Goal: Task Accomplishment & Management: Manage account settings

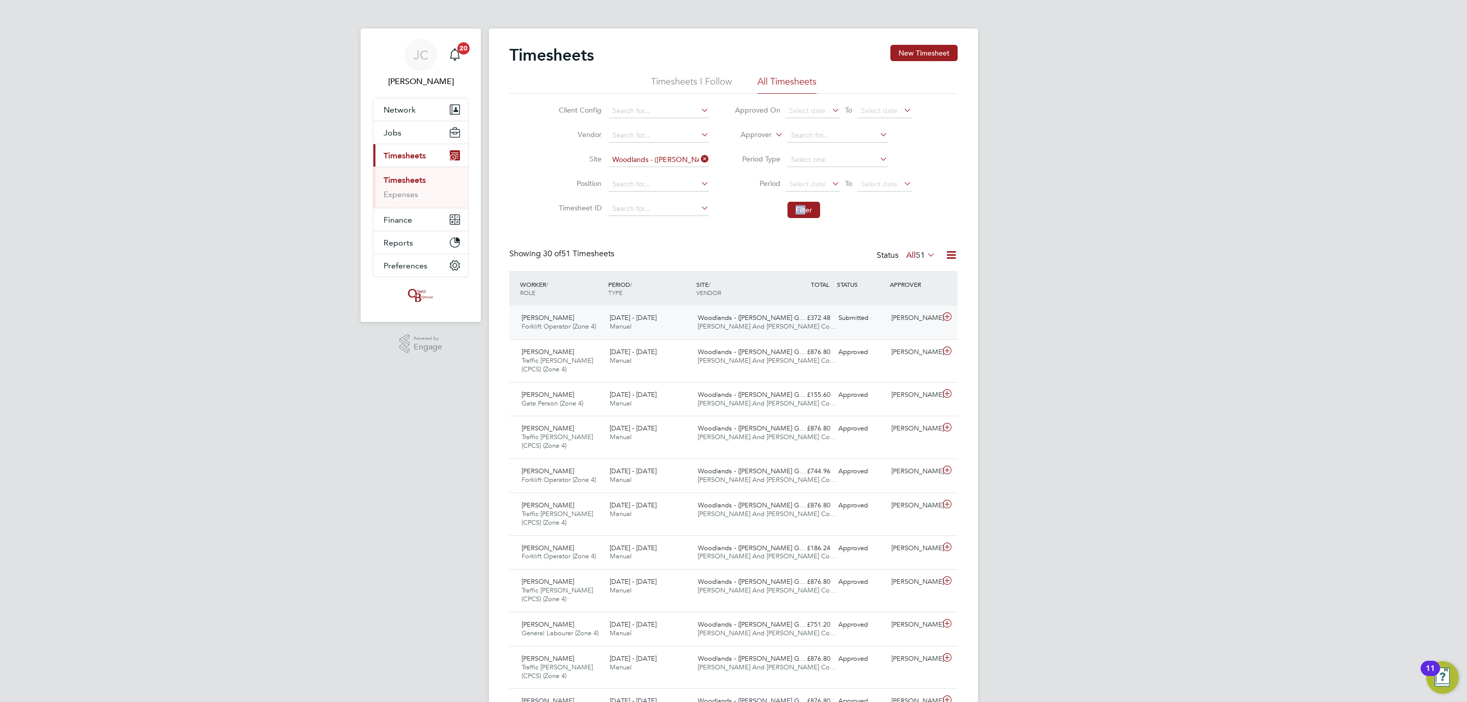
click at [873, 319] on div "Submitted" at bounding box center [860, 318] width 53 height 17
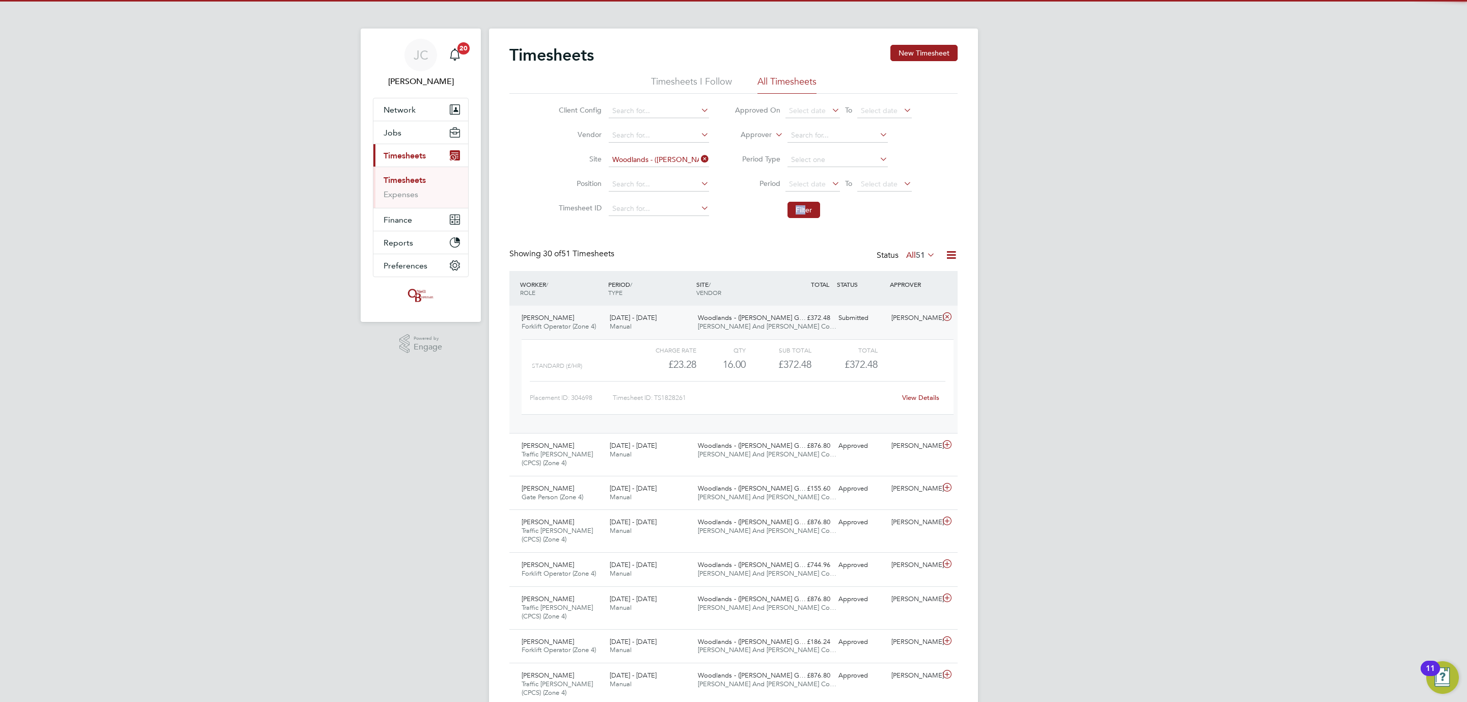
click at [872, 319] on div "Submitted" at bounding box center [860, 318] width 53 height 17
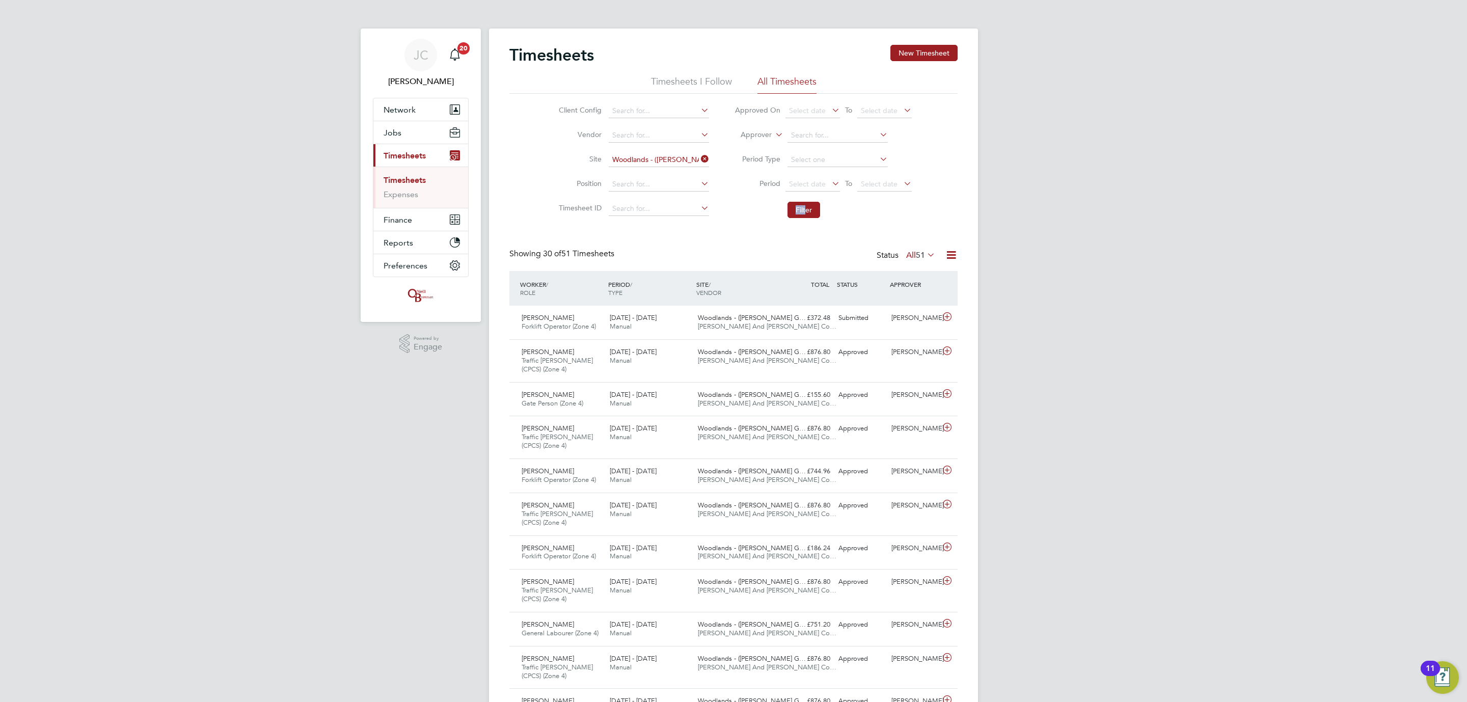
click at [699, 159] on icon at bounding box center [699, 159] width 0 height 14
click at [674, 156] on input at bounding box center [659, 160] width 100 height 14
click at [637, 176] on b "Woodlands" at bounding box center [631, 174] width 39 height 9
type input "Woodlands - ([PERSON_NAME][GEOGRAPHIC_DATA] (Wates)"
click at [809, 206] on button "Filter" at bounding box center [803, 210] width 33 height 16
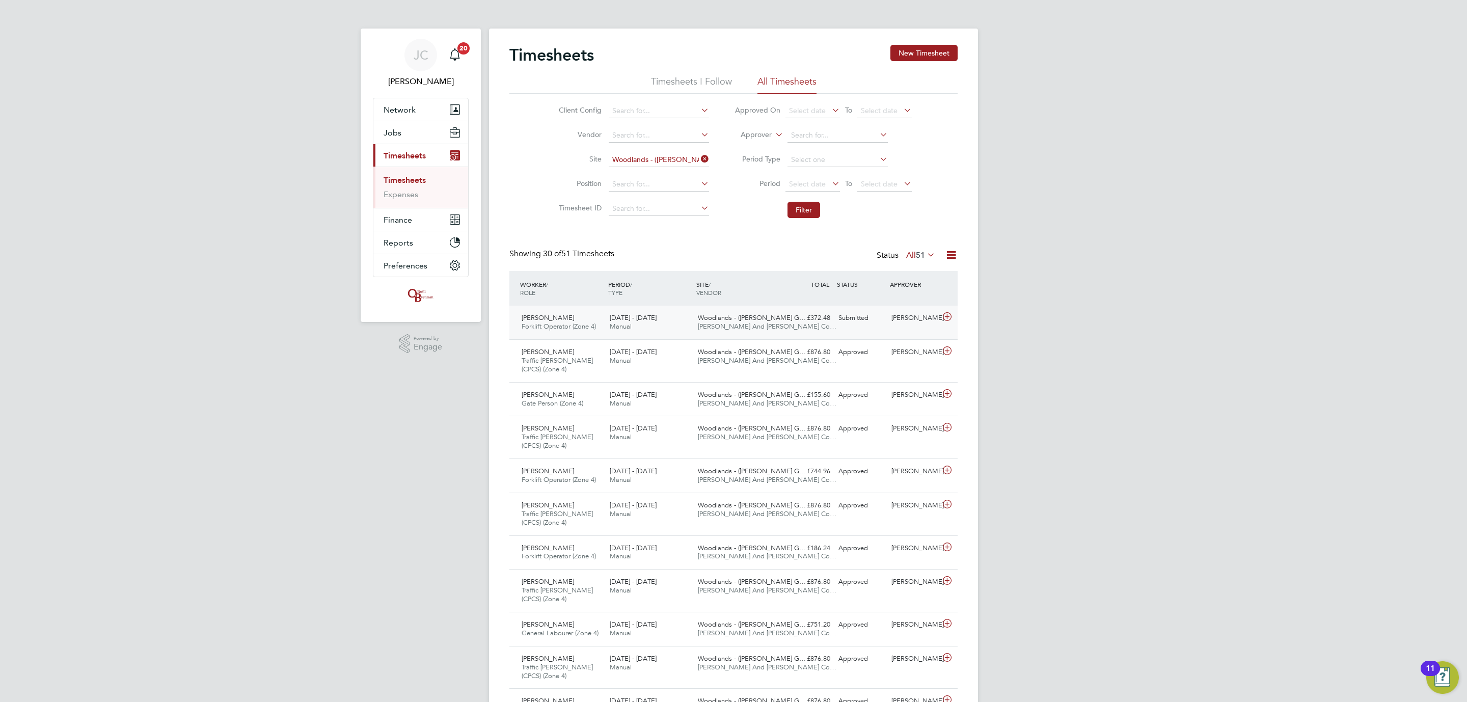
click at [797, 324] on div "£372.48 Submitted" at bounding box center [807, 318] width 53 height 17
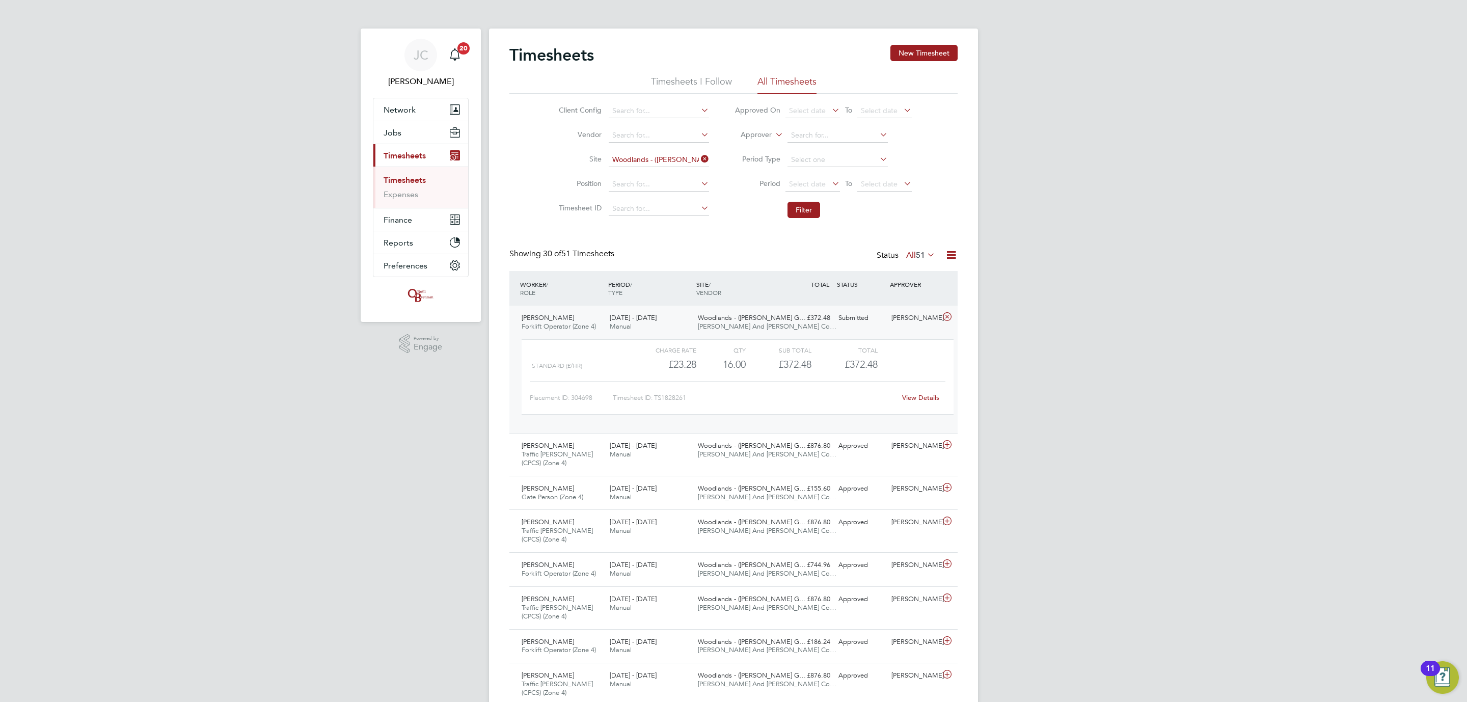
click at [797, 324] on div "£372.48 Submitted" at bounding box center [807, 318] width 53 height 17
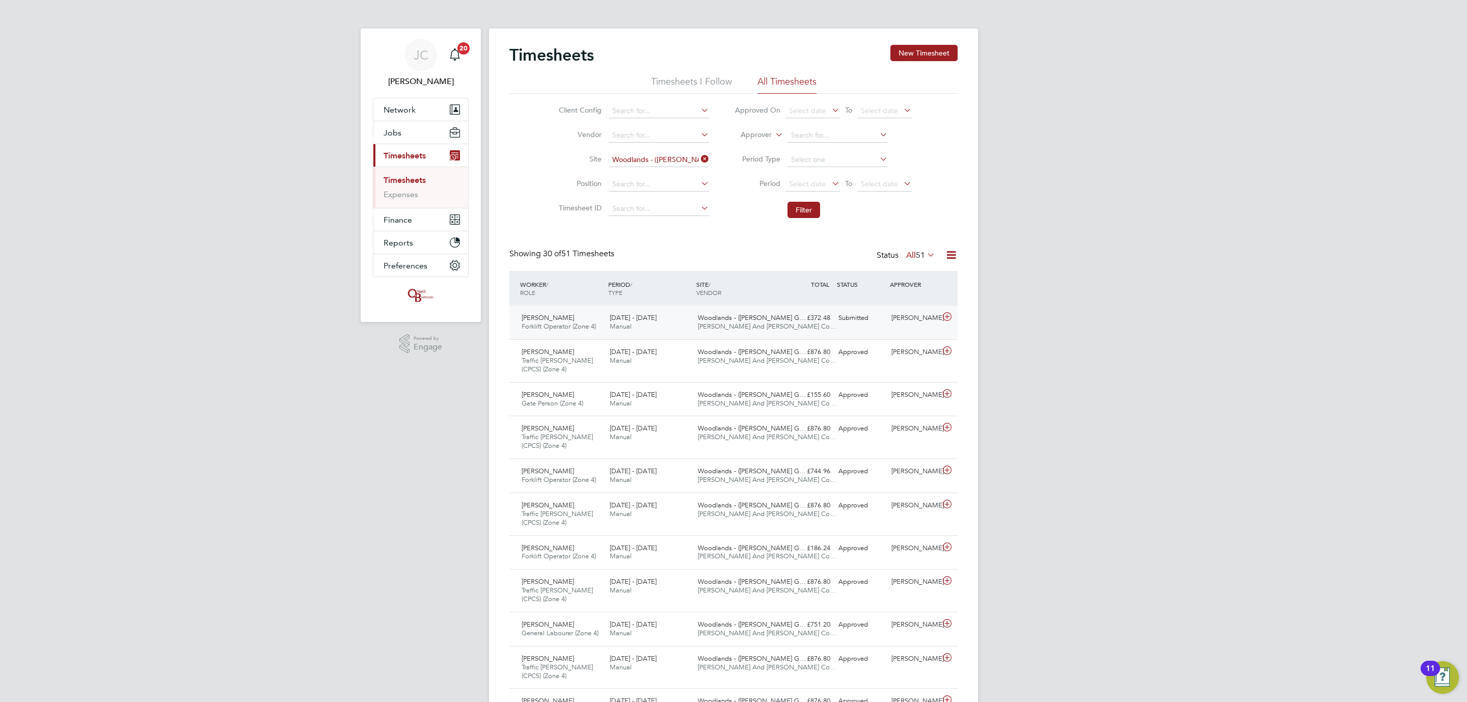
click at [797, 324] on div "£372.48 Submitted" at bounding box center [807, 318] width 53 height 17
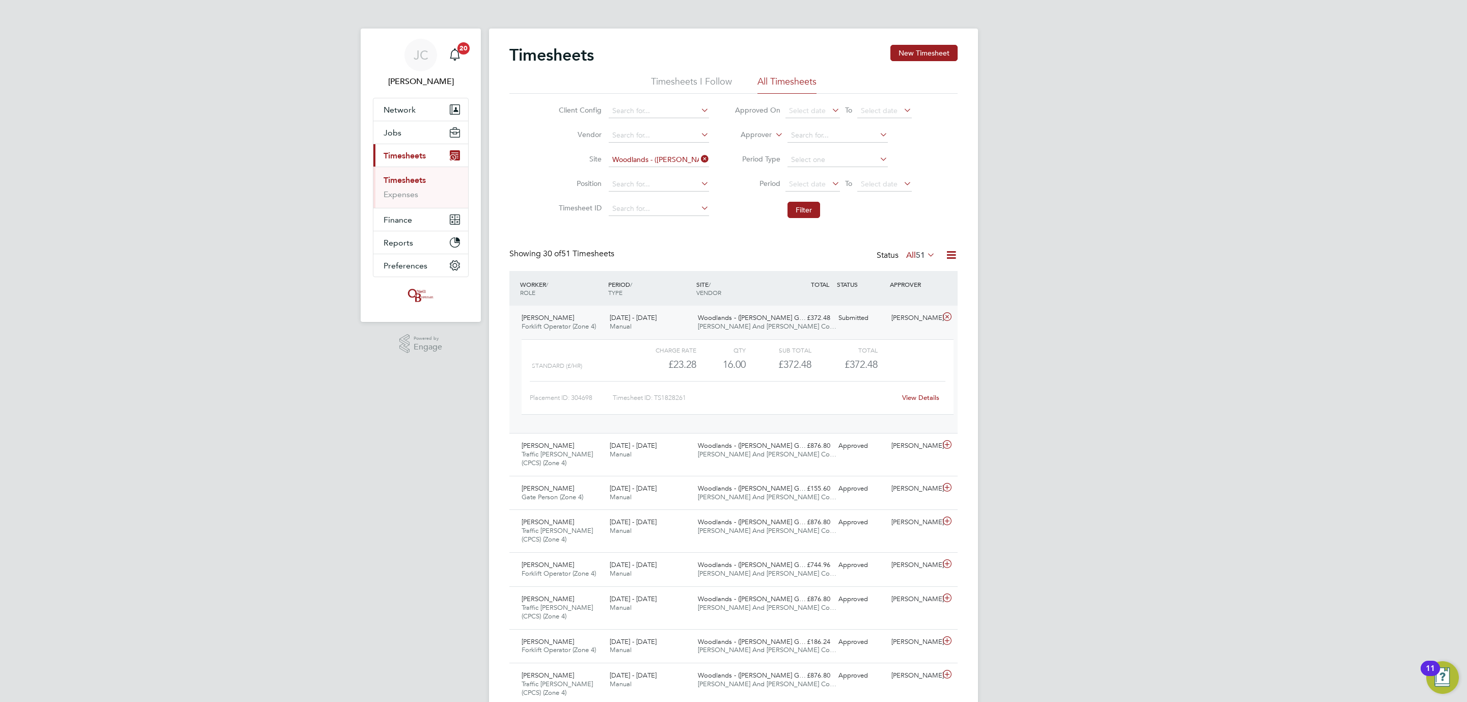
click at [860, 331] on div "Cristian Morales Forklift Operator (Zone 4) 15 - 21 Sep 2025 15 - 21 Sep 2025 M…" at bounding box center [733, 369] width 448 height 127
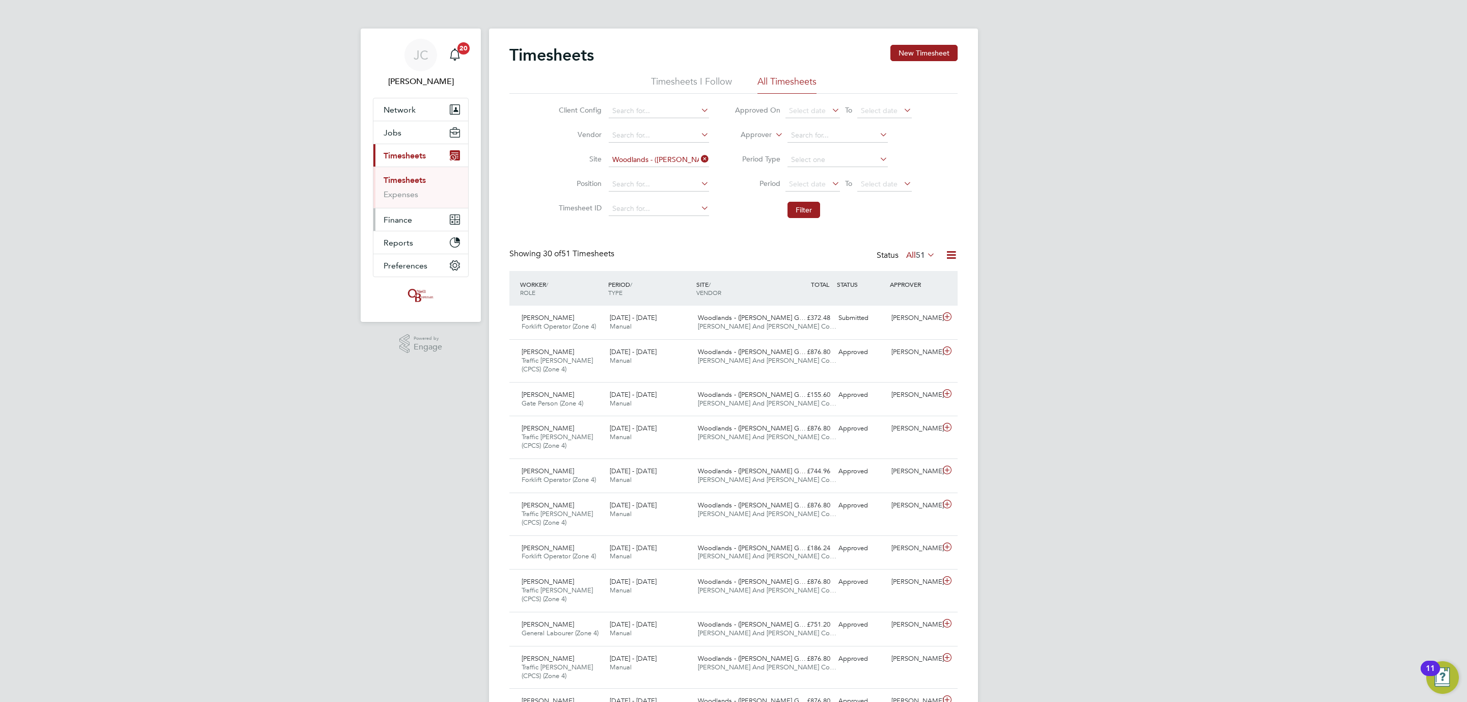
click at [423, 214] on button "Finance" at bounding box center [420, 219] width 95 height 22
click at [404, 157] on span "Timesheets" at bounding box center [405, 156] width 42 height 10
click at [402, 196] on link "Expenses" at bounding box center [401, 194] width 35 height 10
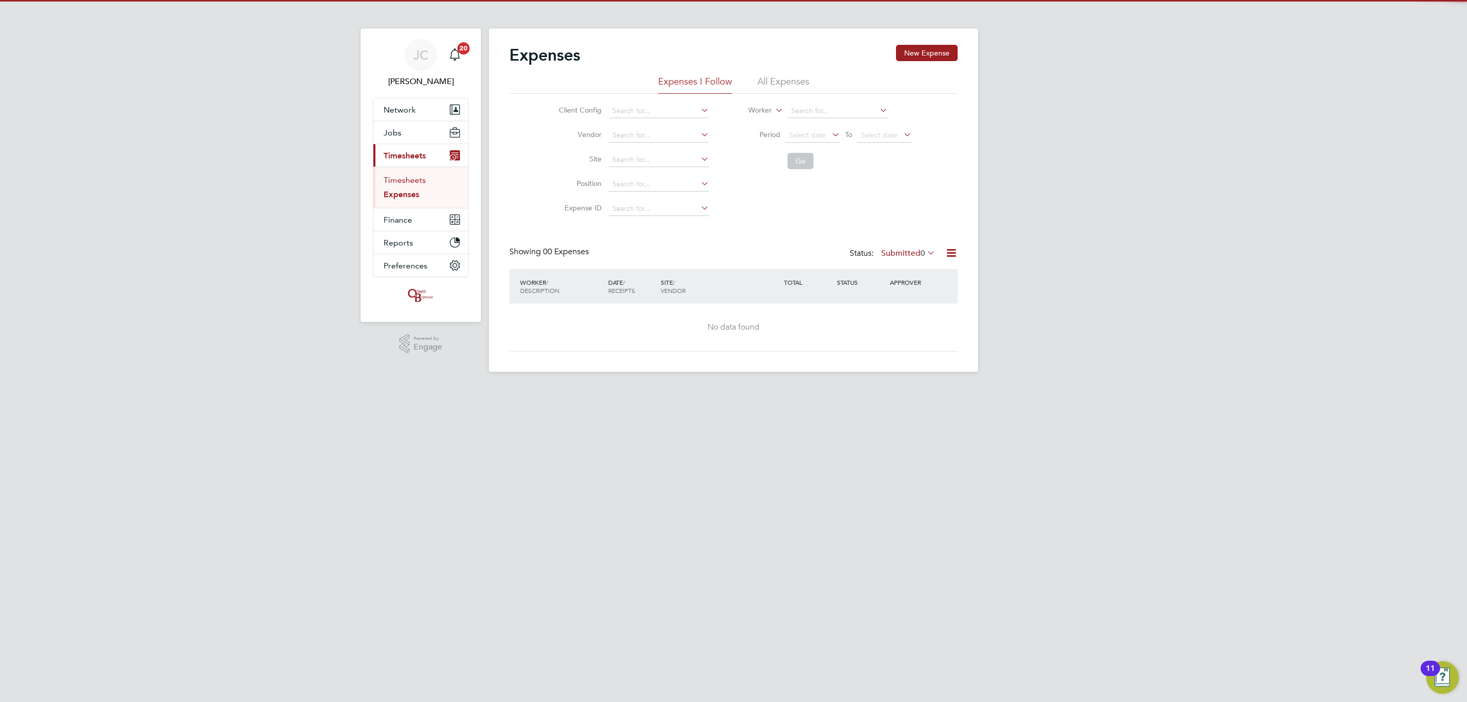
click at [399, 181] on link "Timesheets" at bounding box center [405, 180] width 42 height 10
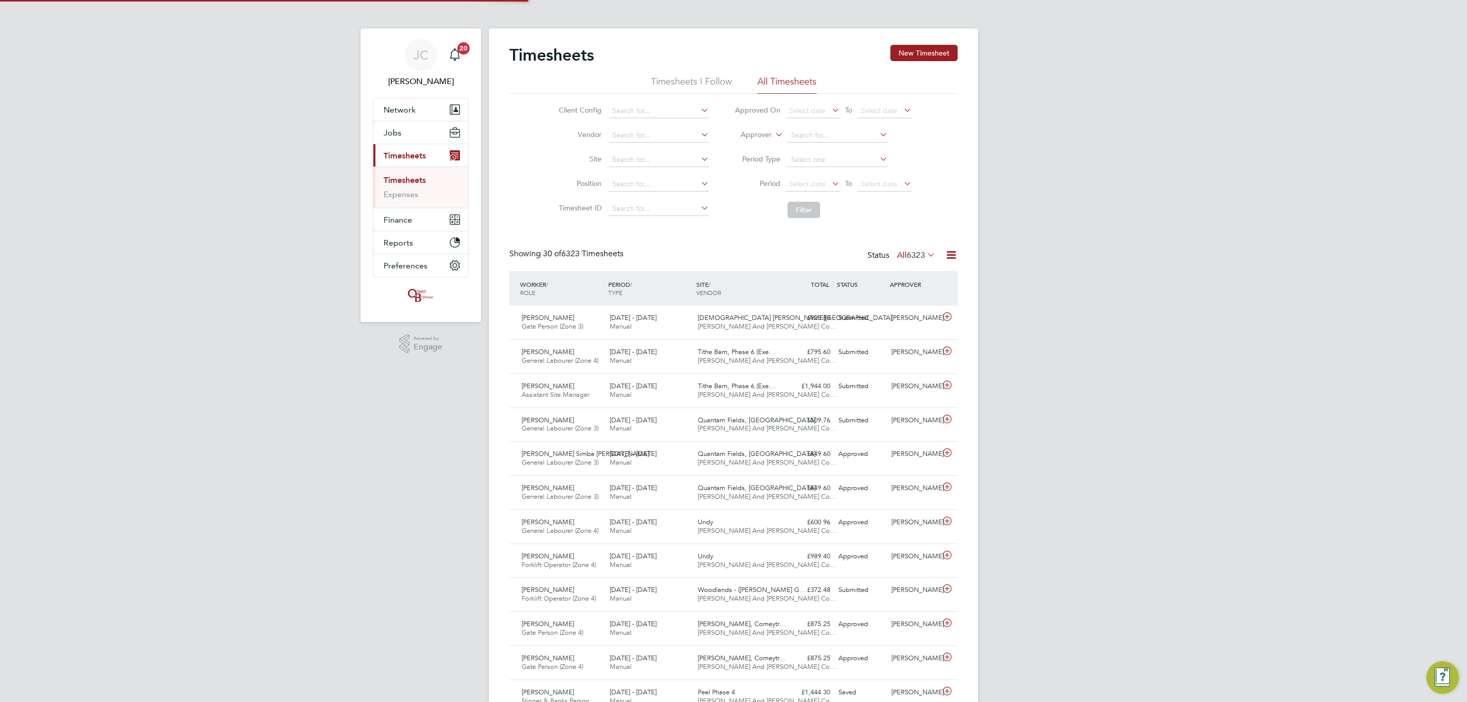
scroll to position [26, 89]
click at [390, 183] on link "Timesheets" at bounding box center [405, 180] width 42 height 10
click at [396, 190] on link "Expenses" at bounding box center [401, 194] width 35 height 10
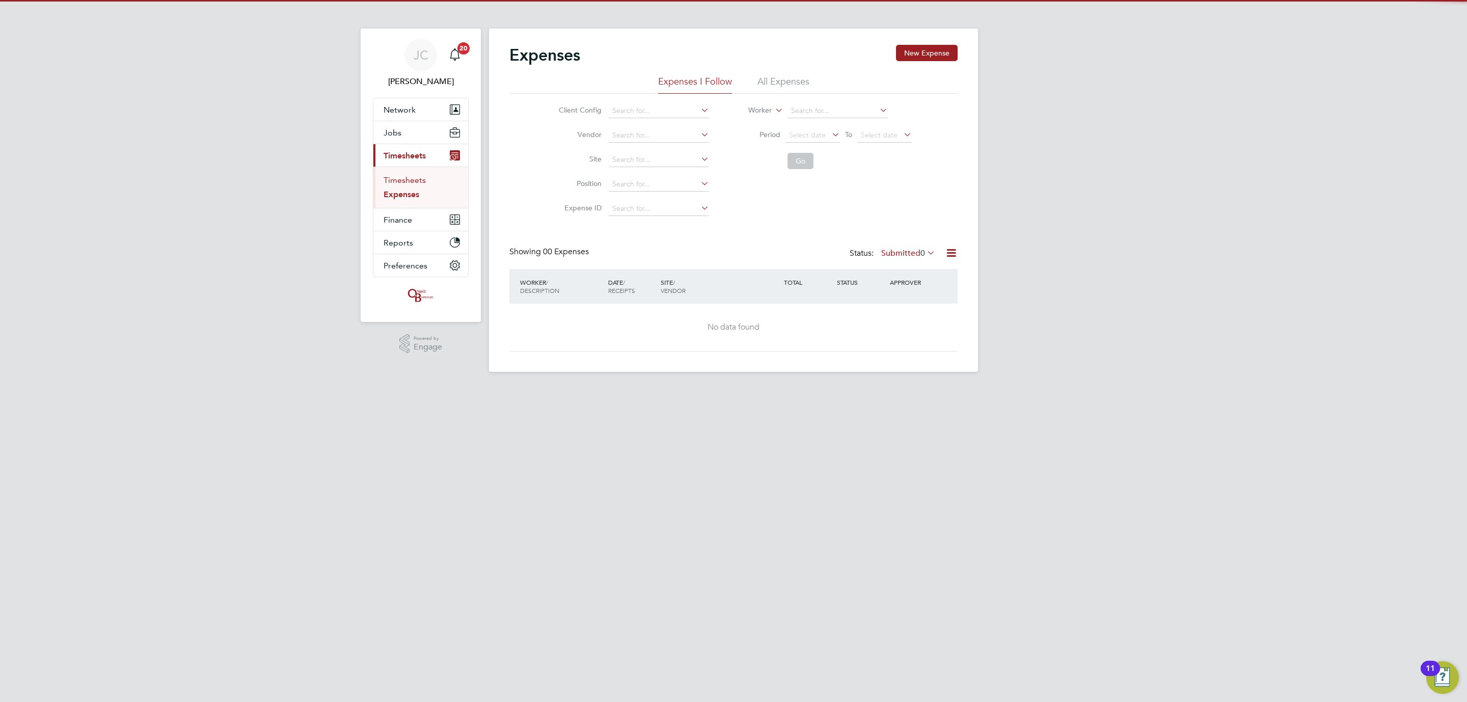
click at [400, 182] on link "Timesheets" at bounding box center [405, 180] width 42 height 10
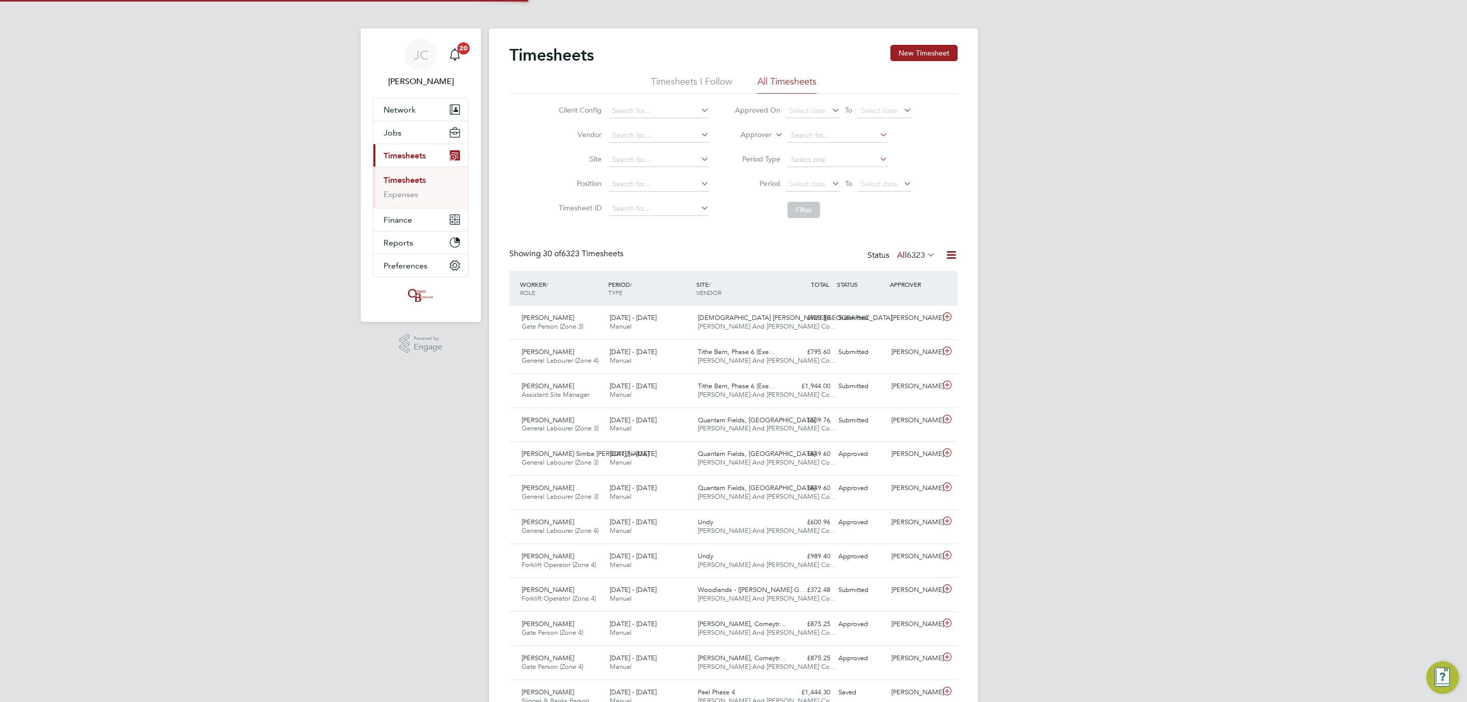
scroll to position [26, 89]
click at [725, 517] on div "Undy O'Neill And Brennan Co…" at bounding box center [738, 526] width 88 height 25
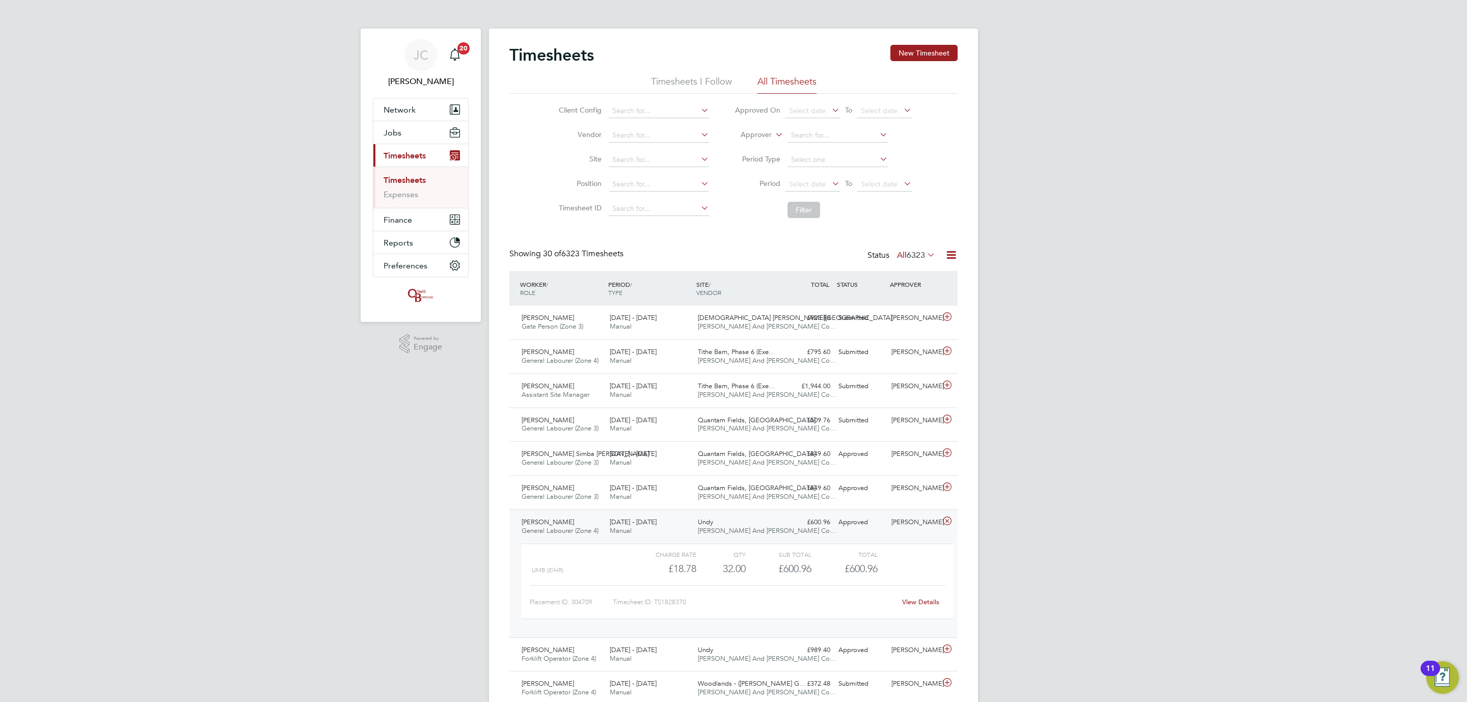
click at [726, 521] on div "Undy O'Neill And Brennan Co…" at bounding box center [738, 526] width 88 height 25
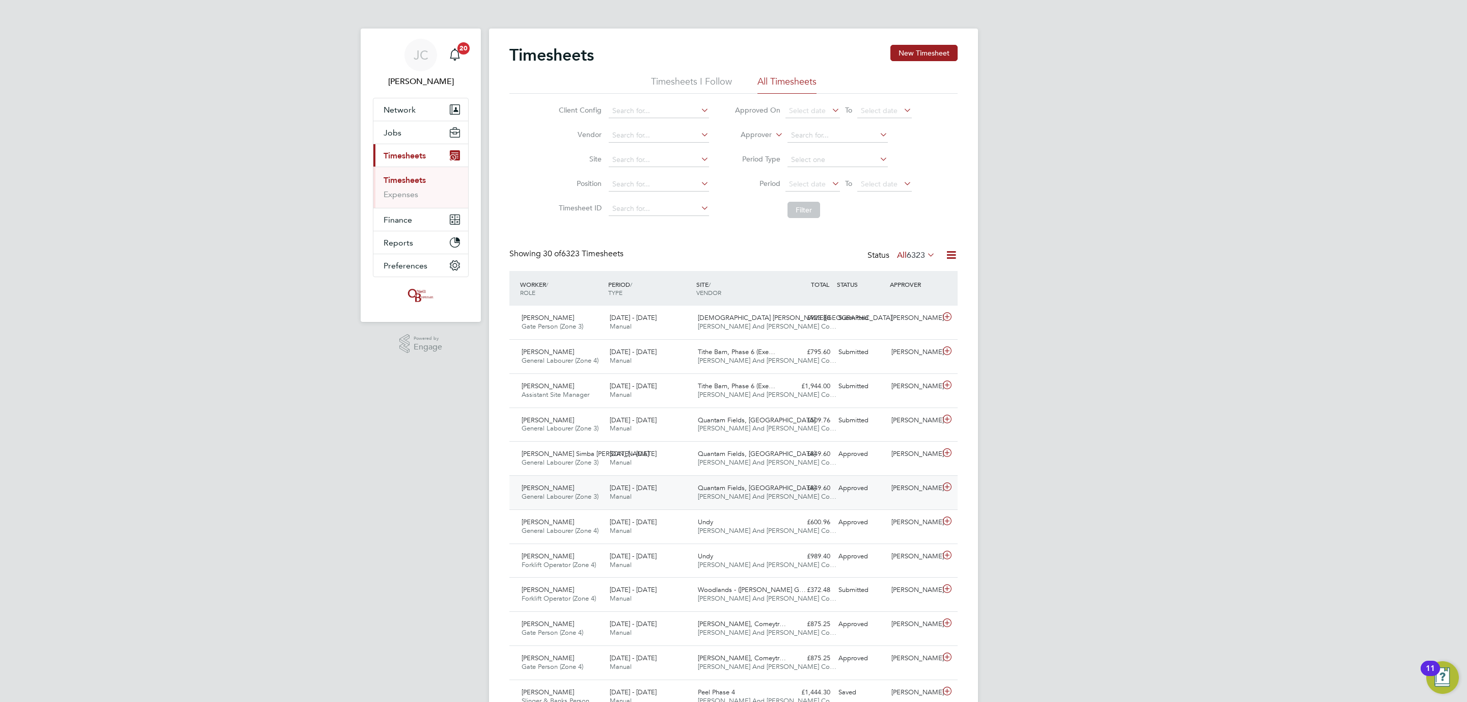
click at [749, 502] on div "Quantam Fields, Littleport O'Neill And Brennan Co…" at bounding box center [738, 492] width 88 height 25
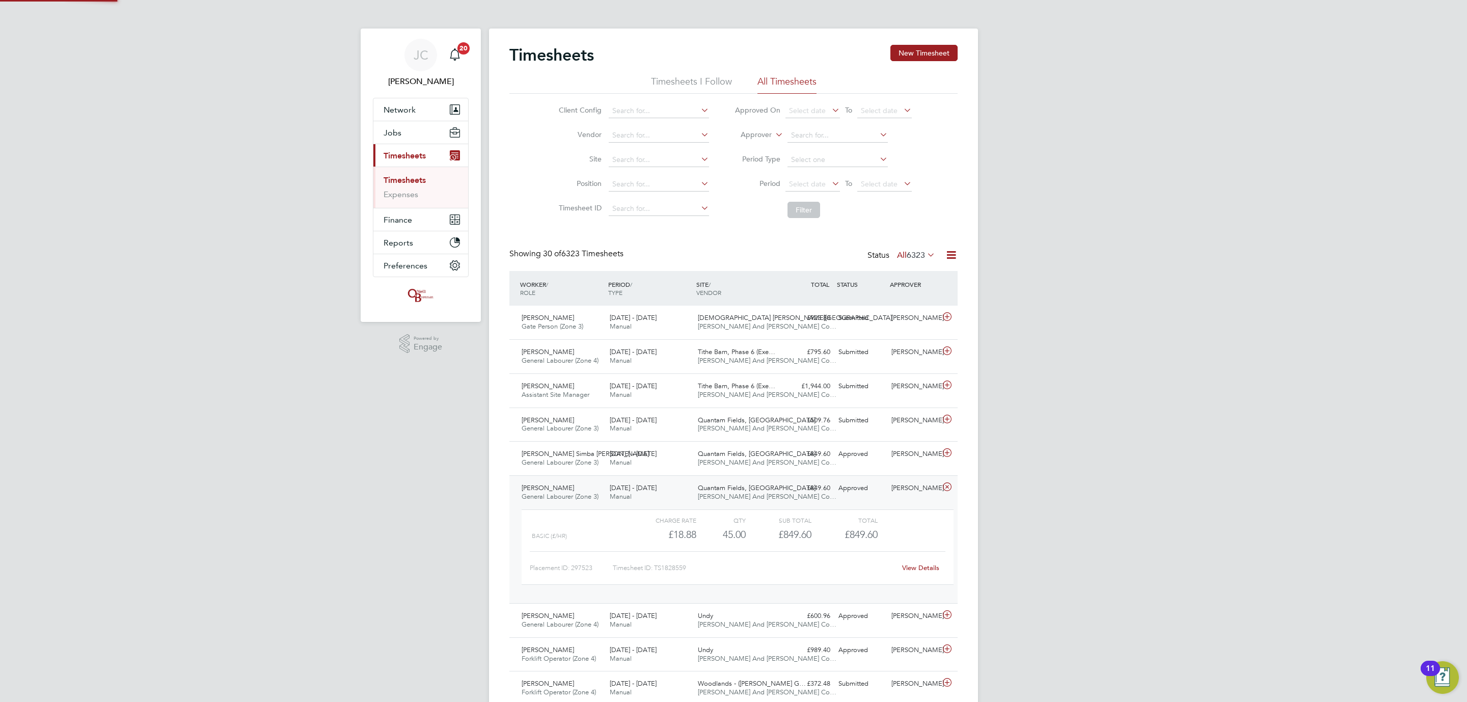
click at [749, 502] on div "Quantam Fields, Littleport O'Neill And Brennan Co…" at bounding box center [738, 492] width 88 height 25
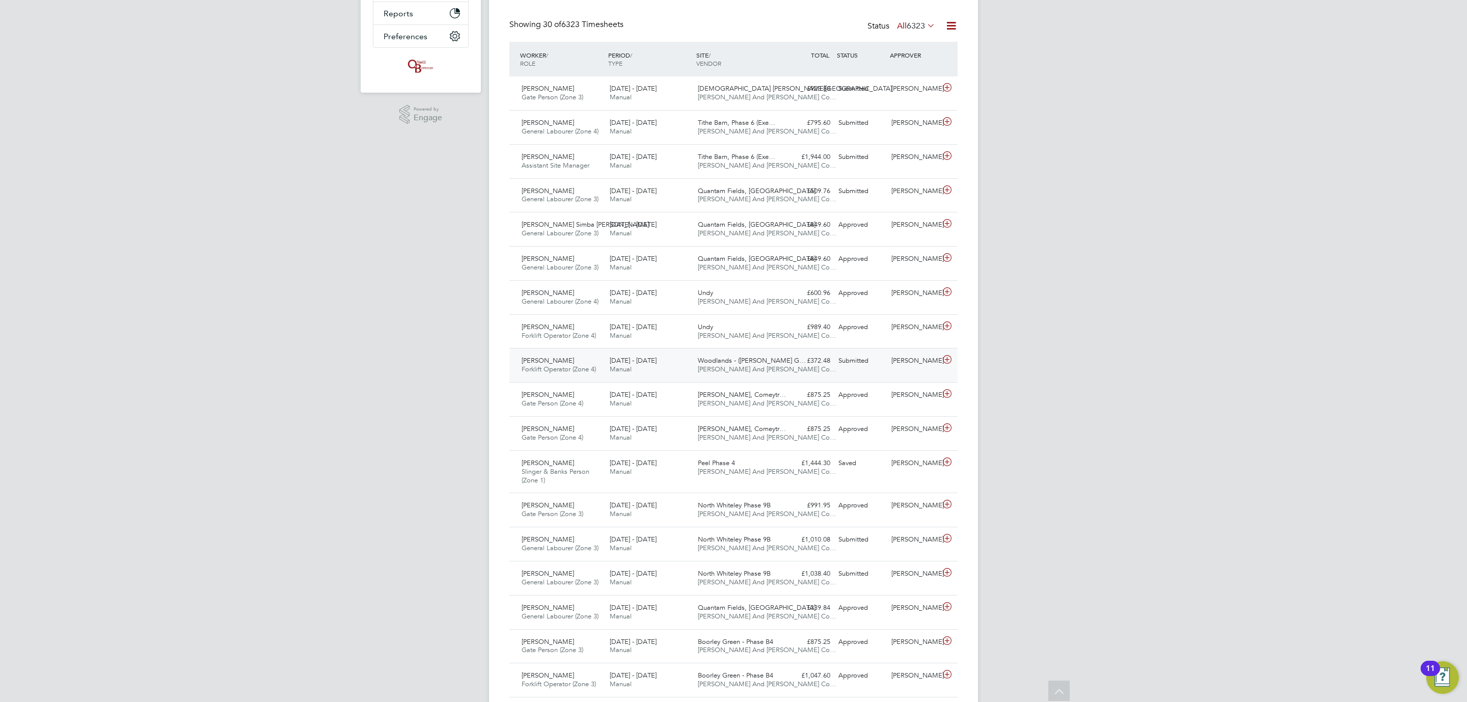
click at [637, 373] on div "15 - 21 Sep 2025 Manual" at bounding box center [650, 364] width 88 height 25
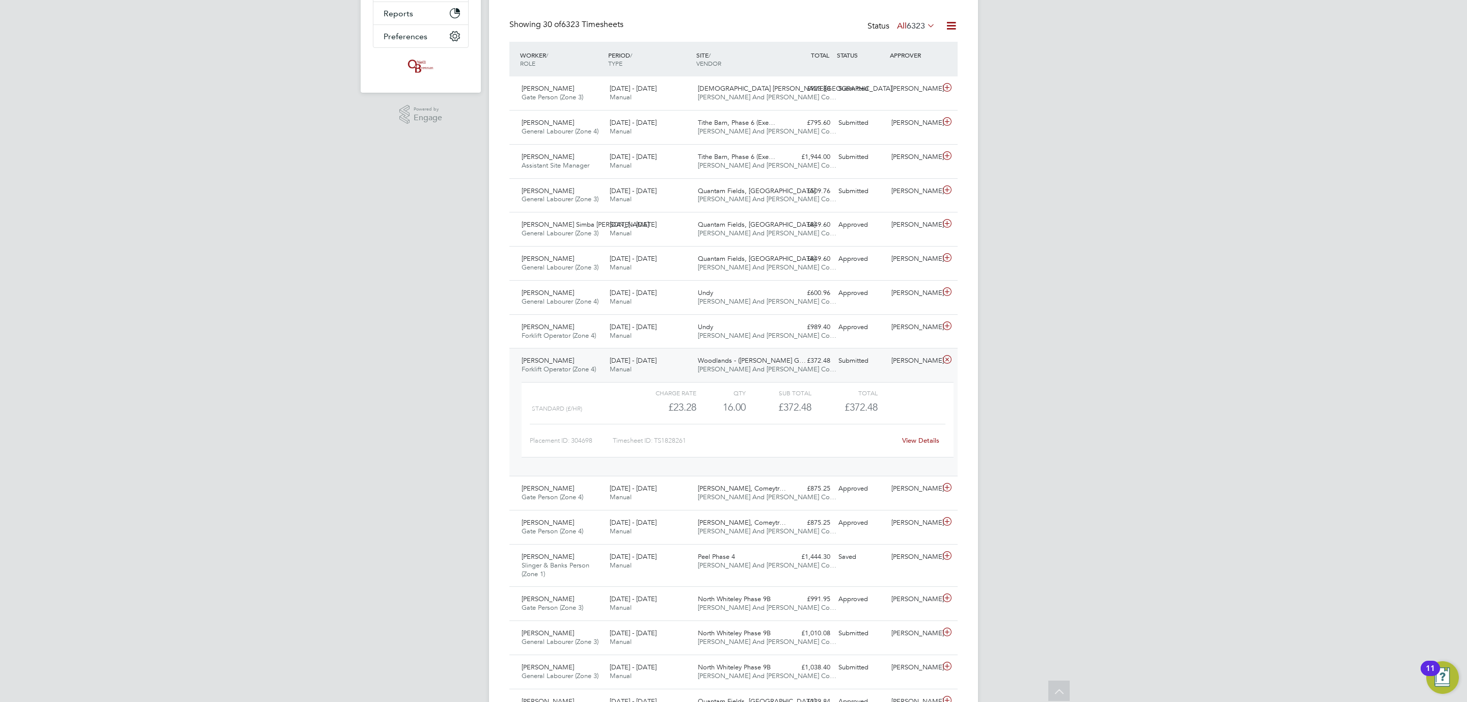
click at [637, 373] on div "15 - 21 Sep 2025 Manual" at bounding box center [650, 364] width 88 height 25
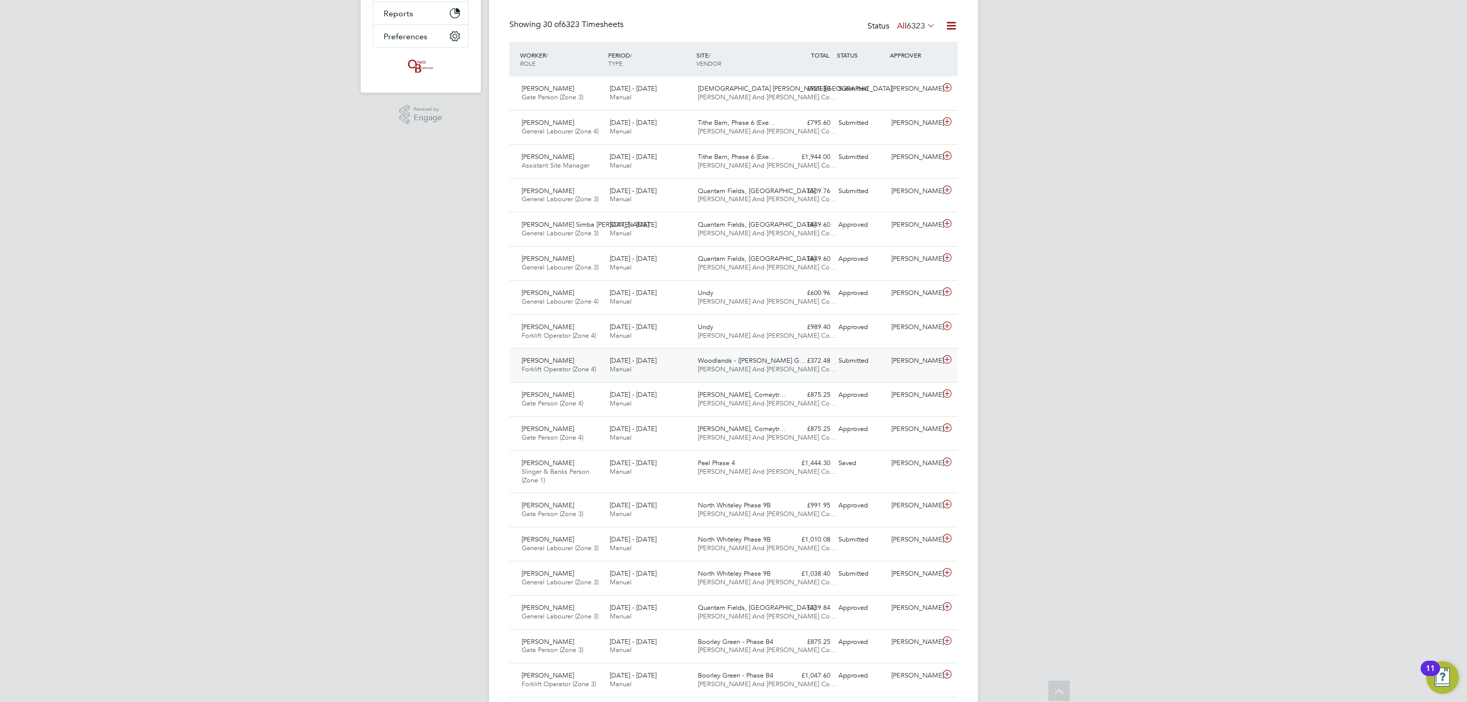
click at [906, 367] on div "Tyler Gaston" at bounding box center [913, 360] width 53 height 17
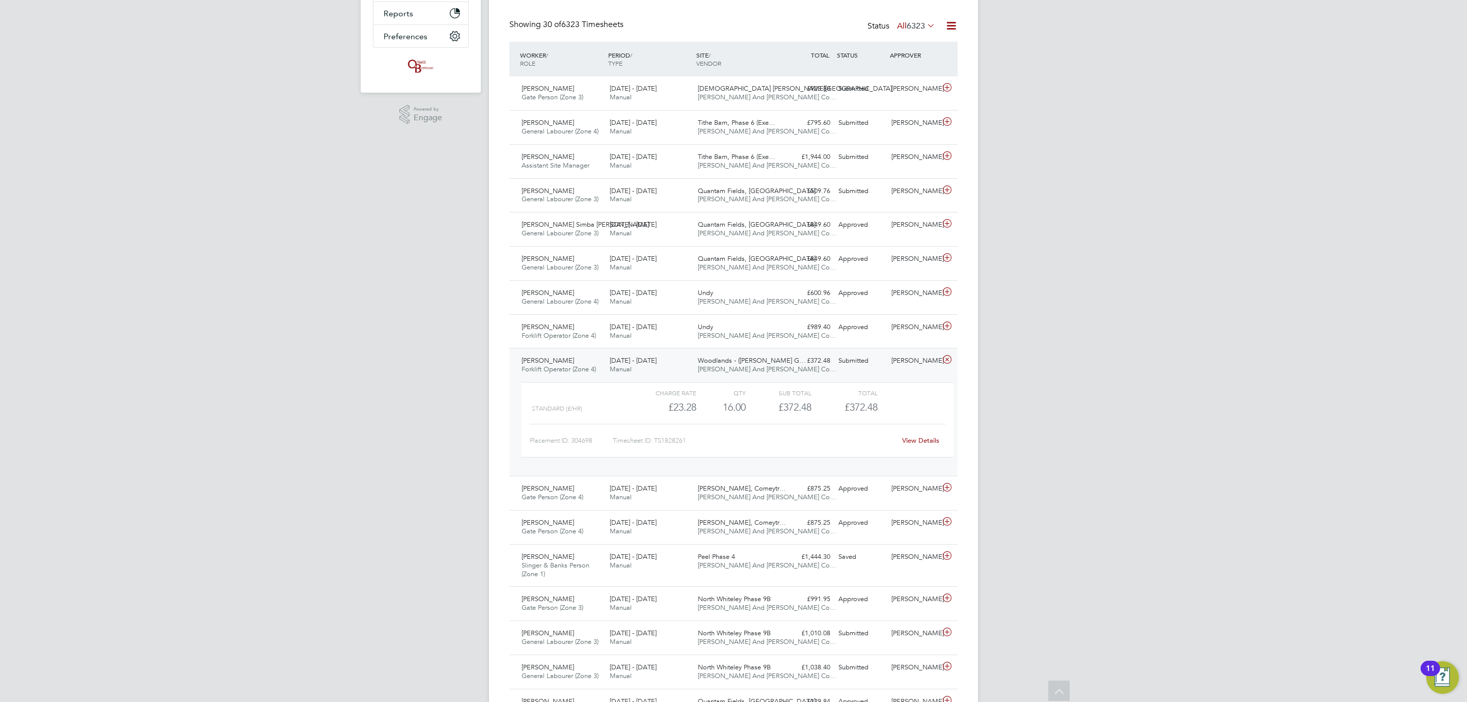
click at [921, 448] on div "View Details" at bounding box center [920, 440] width 50 height 16
click at [920, 443] on link "View Details" at bounding box center [920, 440] width 37 height 9
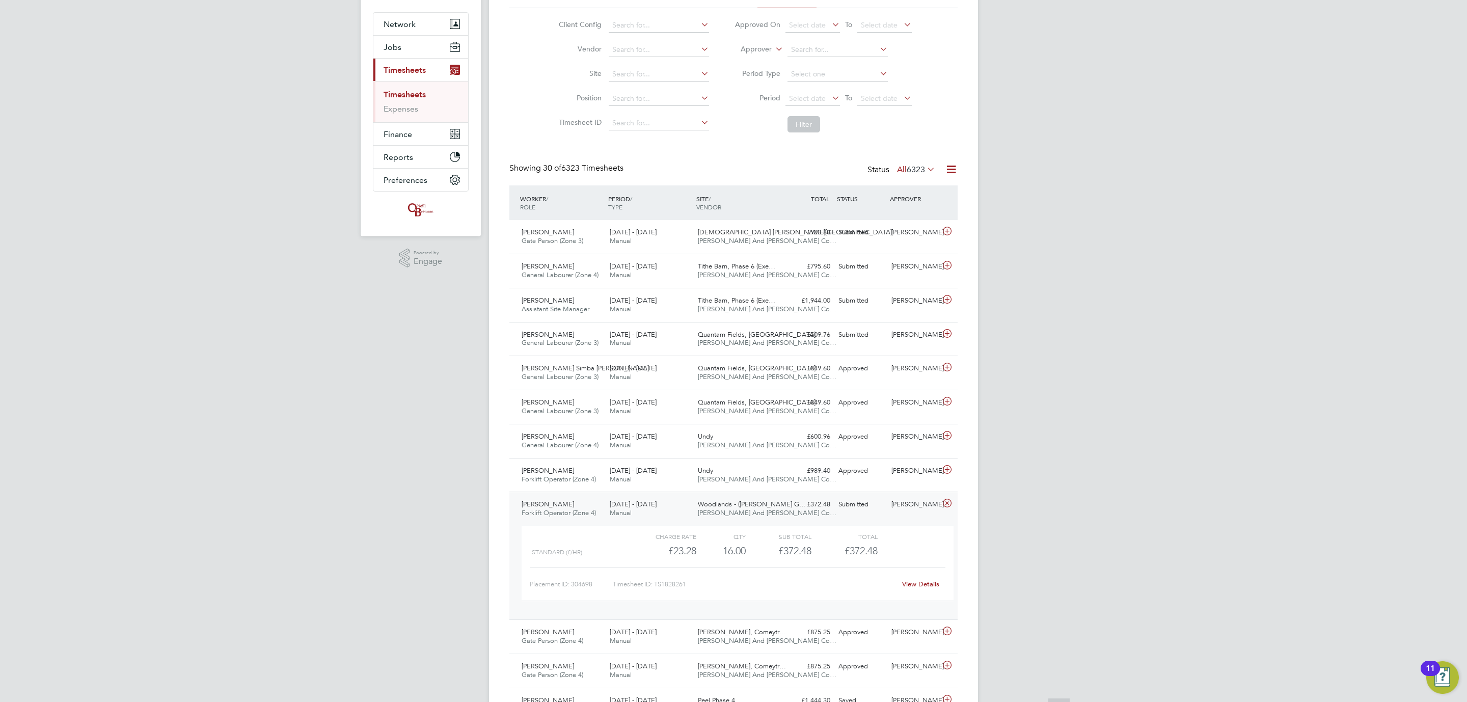
scroll to position [153, 0]
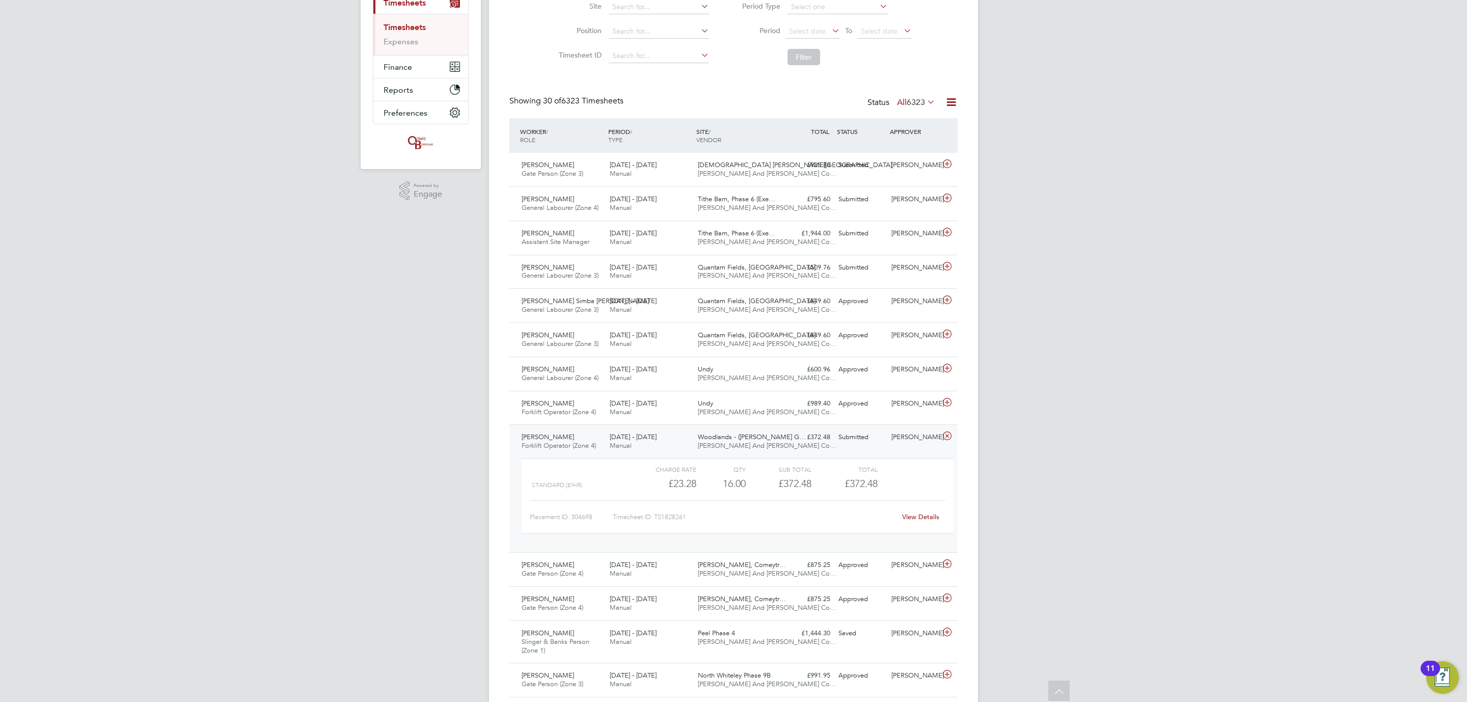
click at [703, 468] on div "QTY" at bounding box center [720, 469] width 49 height 12
click at [698, 454] on div "Woodlands - (Barrow G… O'Neill And Brennan Co…" at bounding box center [738, 441] width 88 height 25
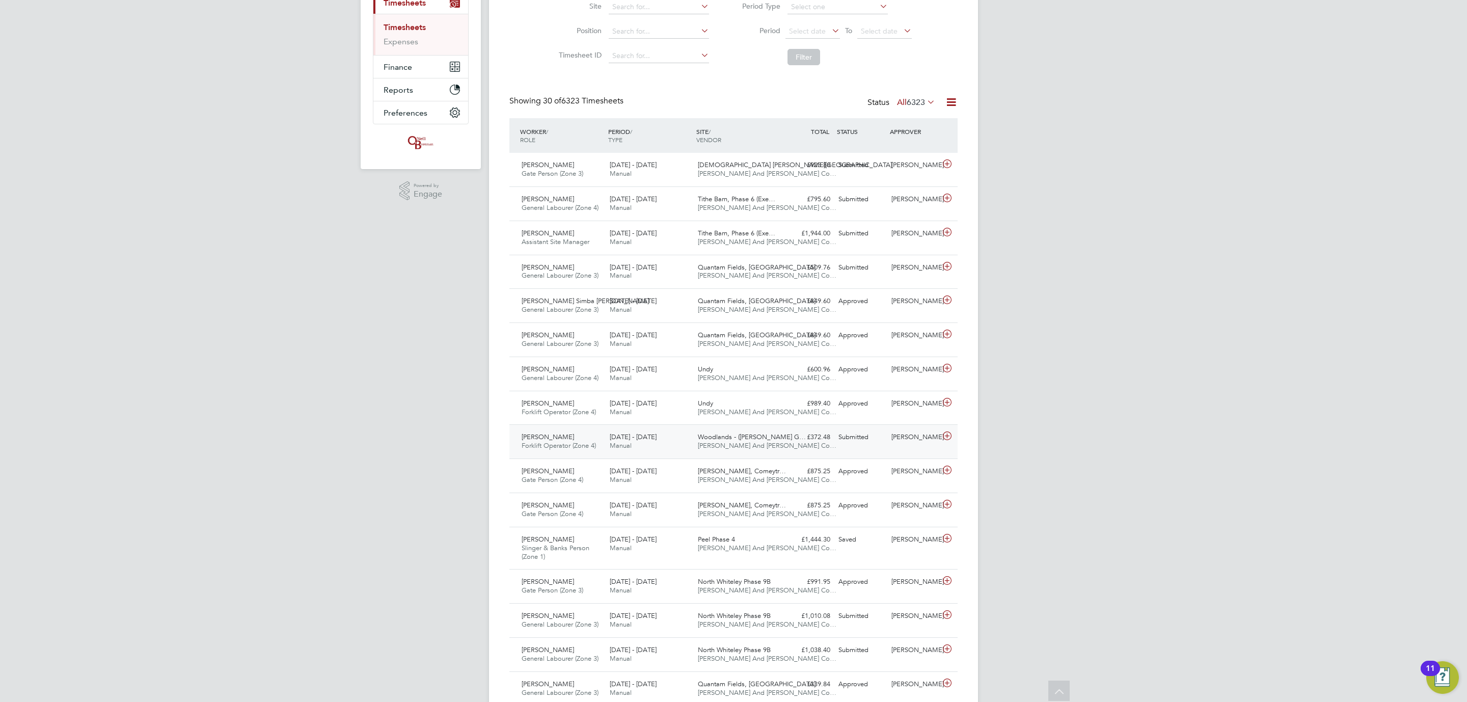
click at [694, 452] on div "Woodlands - (Barrow G… O'Neill And Brennan Co…" at bounding box center [738, 441] width 88 height 25
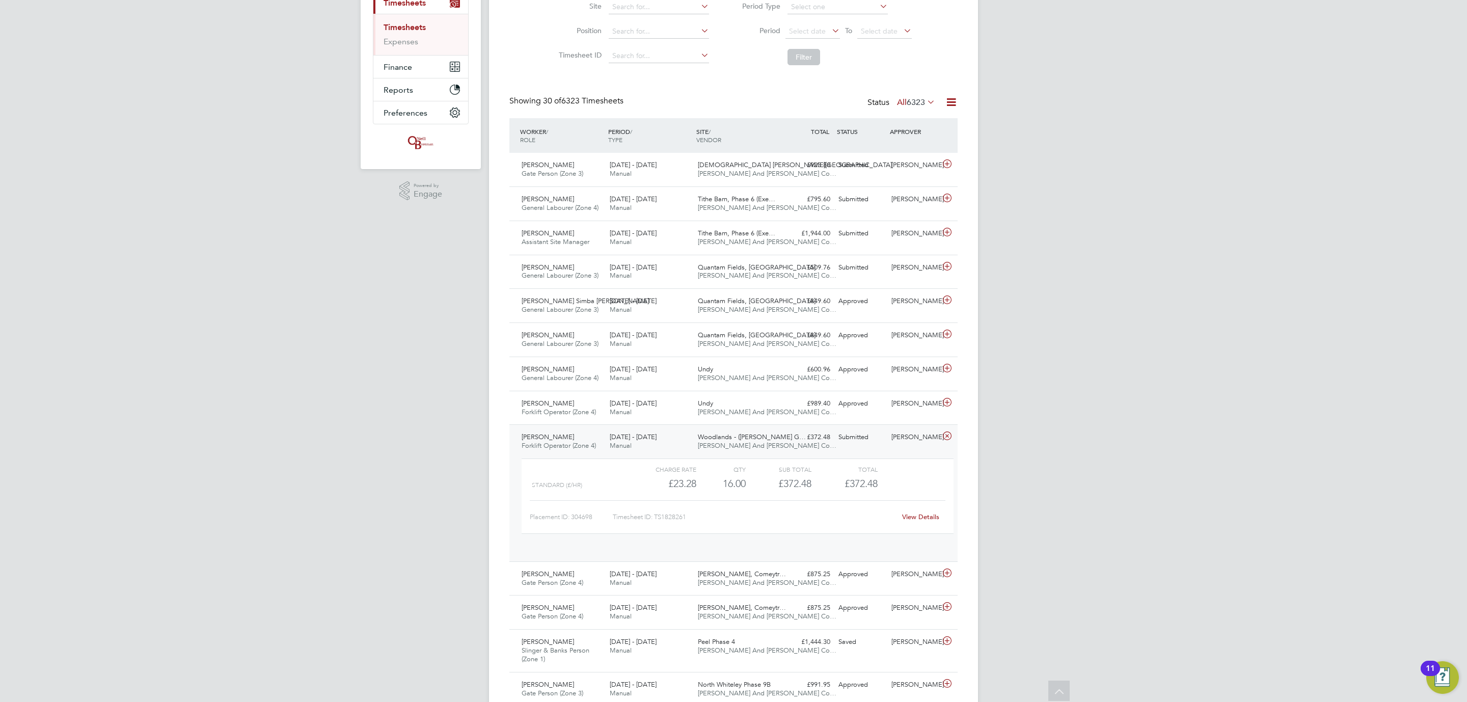
scroll to position [17, 99]
click at [694, 452] on div "Woodlands - (Barrow G… O'Neill And Brennan Co…" at bounding box center [738, 441] width 88 height 25
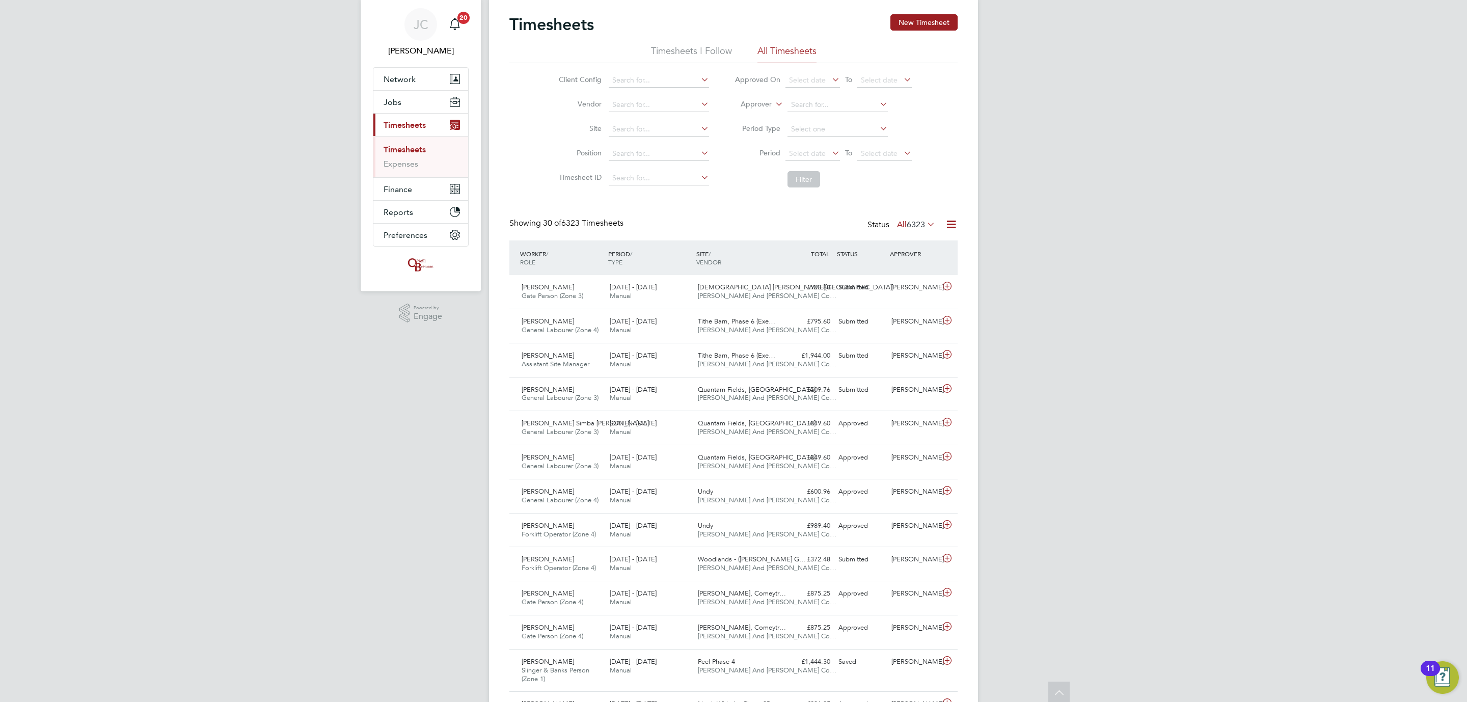
scroll to position [0, 0]
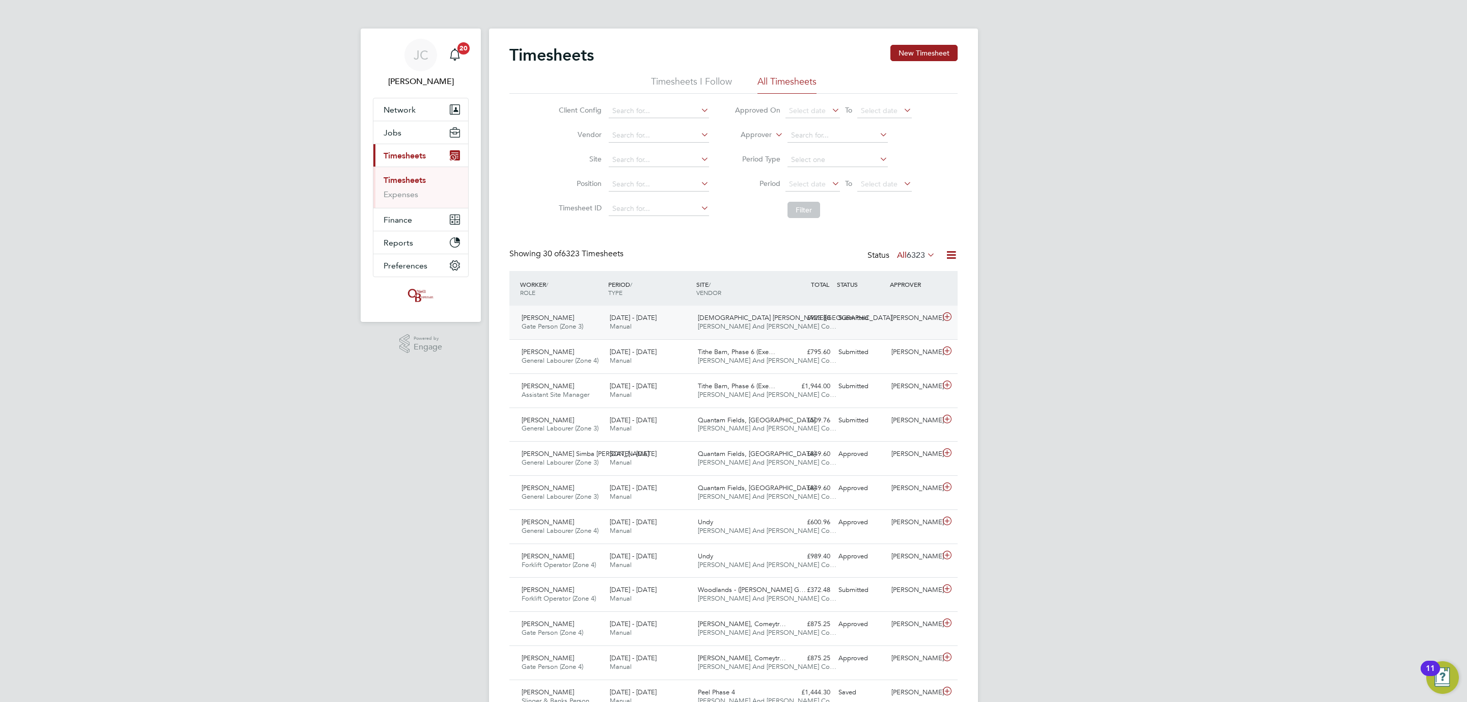
click at [636, 329] on div "22 - 28 Sep 2025 Manual" at bounding box center [650, 322] width 88 height 25
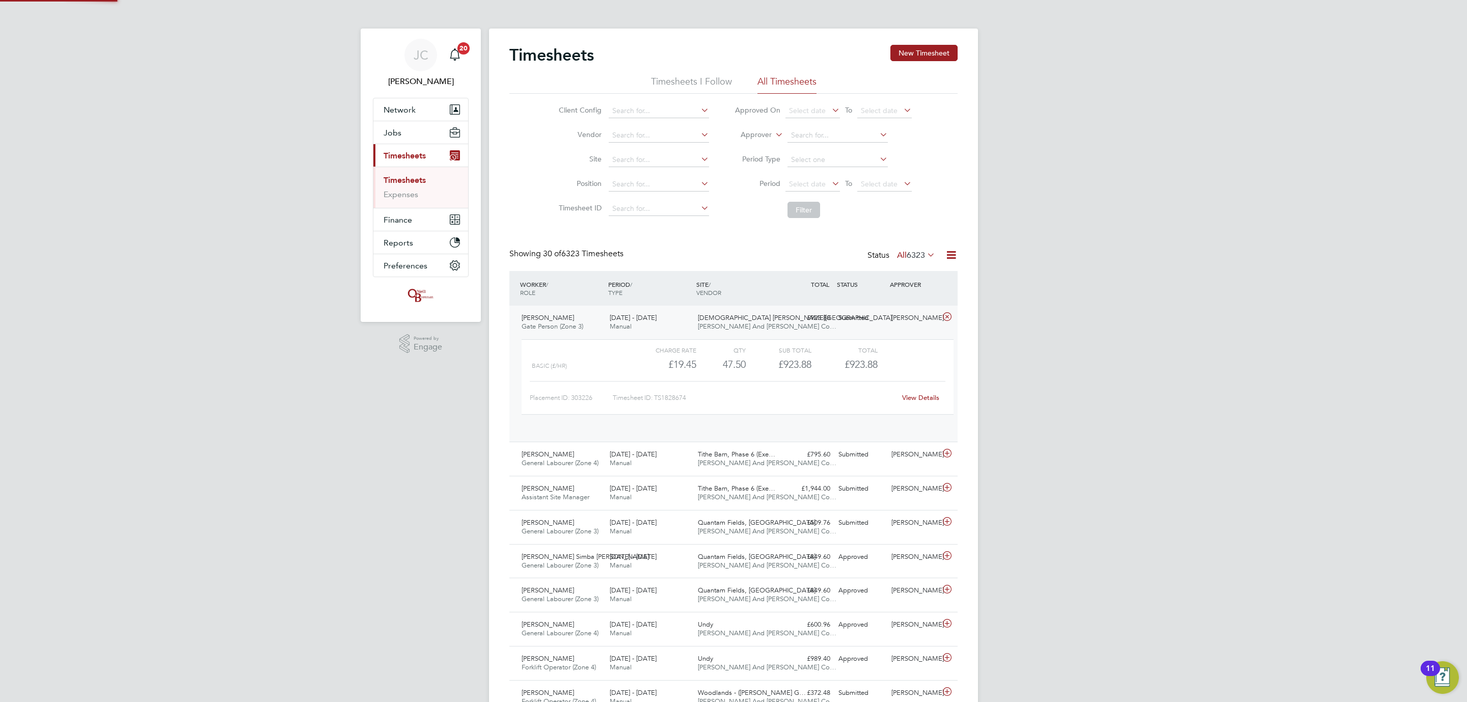
scroll to position [17, 99]
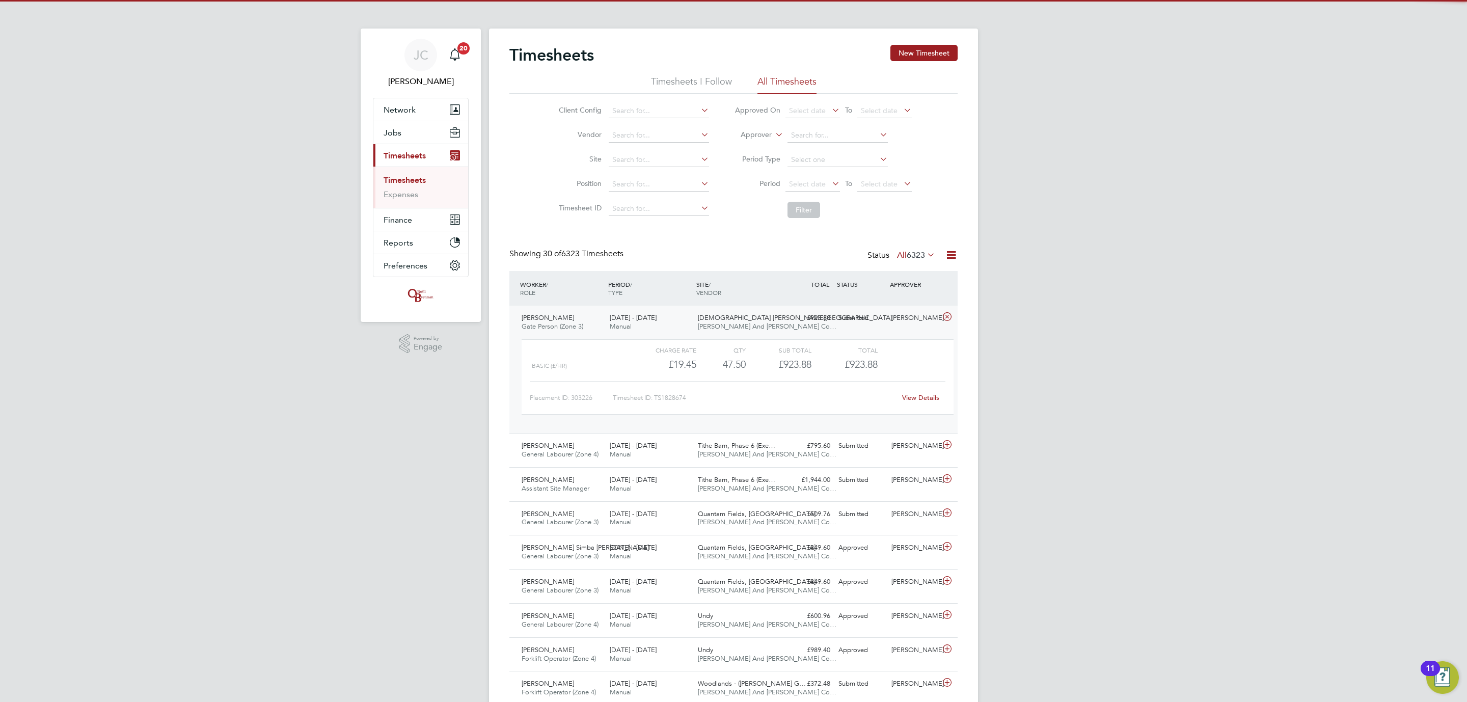
click at [676, 318] on div "22 - 28 Sep 2025 Manual" at bounding box center [650, 322] width 88 height 25
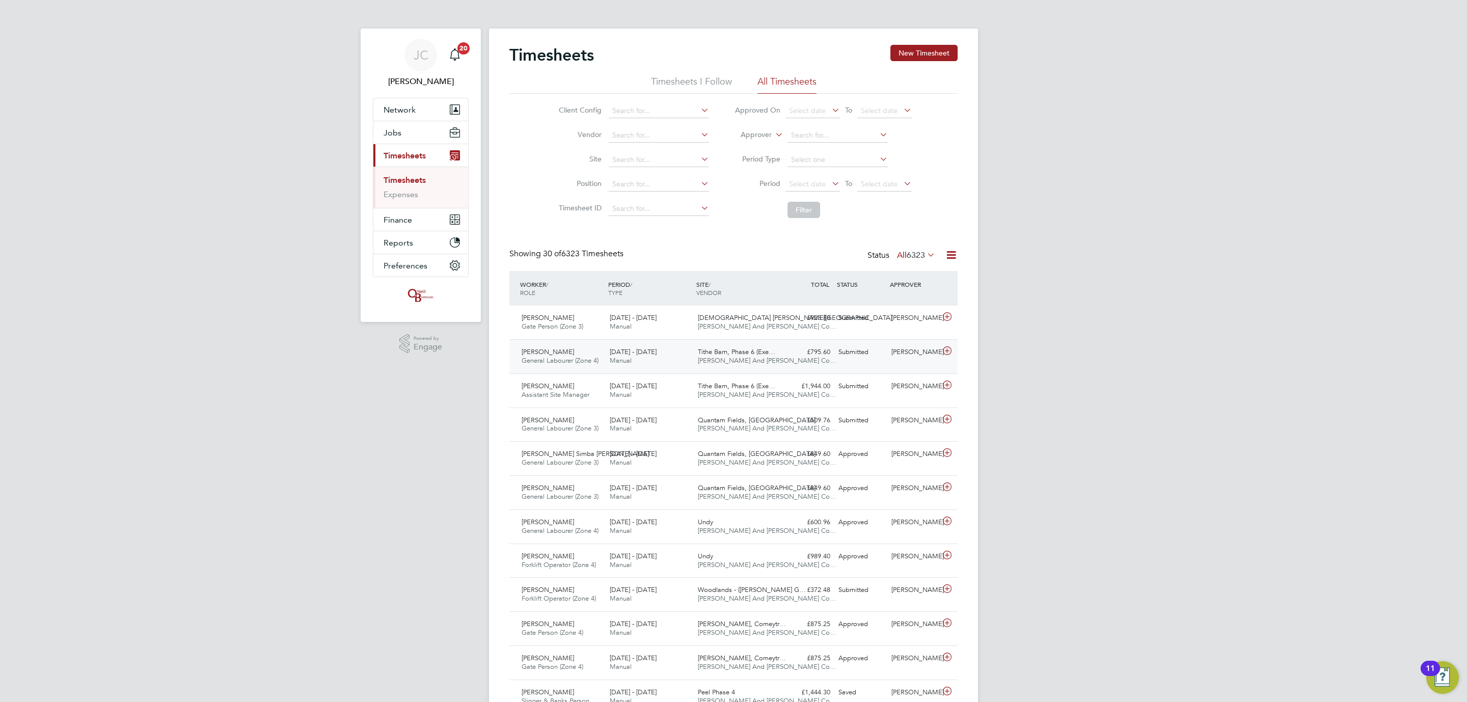
click at [740, 358] on span "O'Neill And Brennan Co…" at bounding box center [767, 360] width 139 height 9
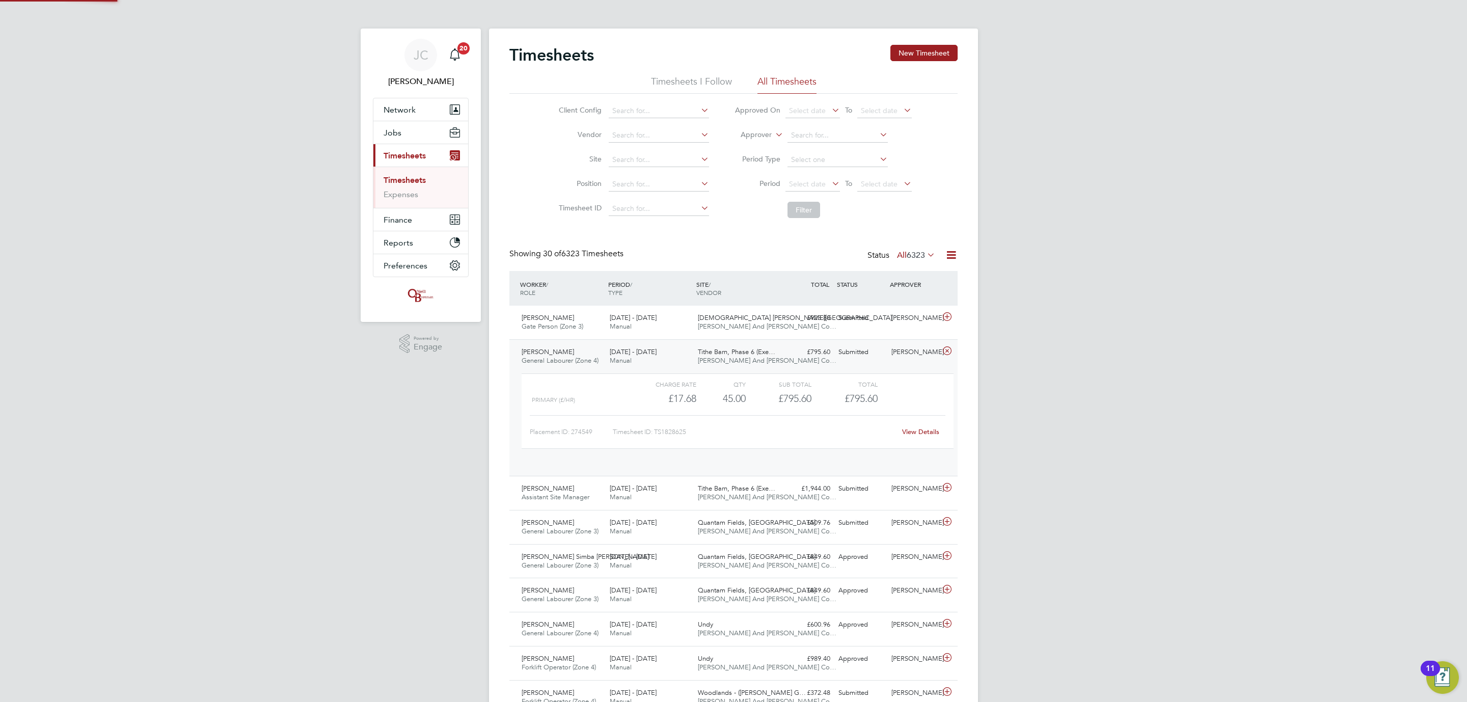
click at [740, 358] on span "O'Neill And Brennan Co…" at bounding box center [767, 360] width 139 height 9
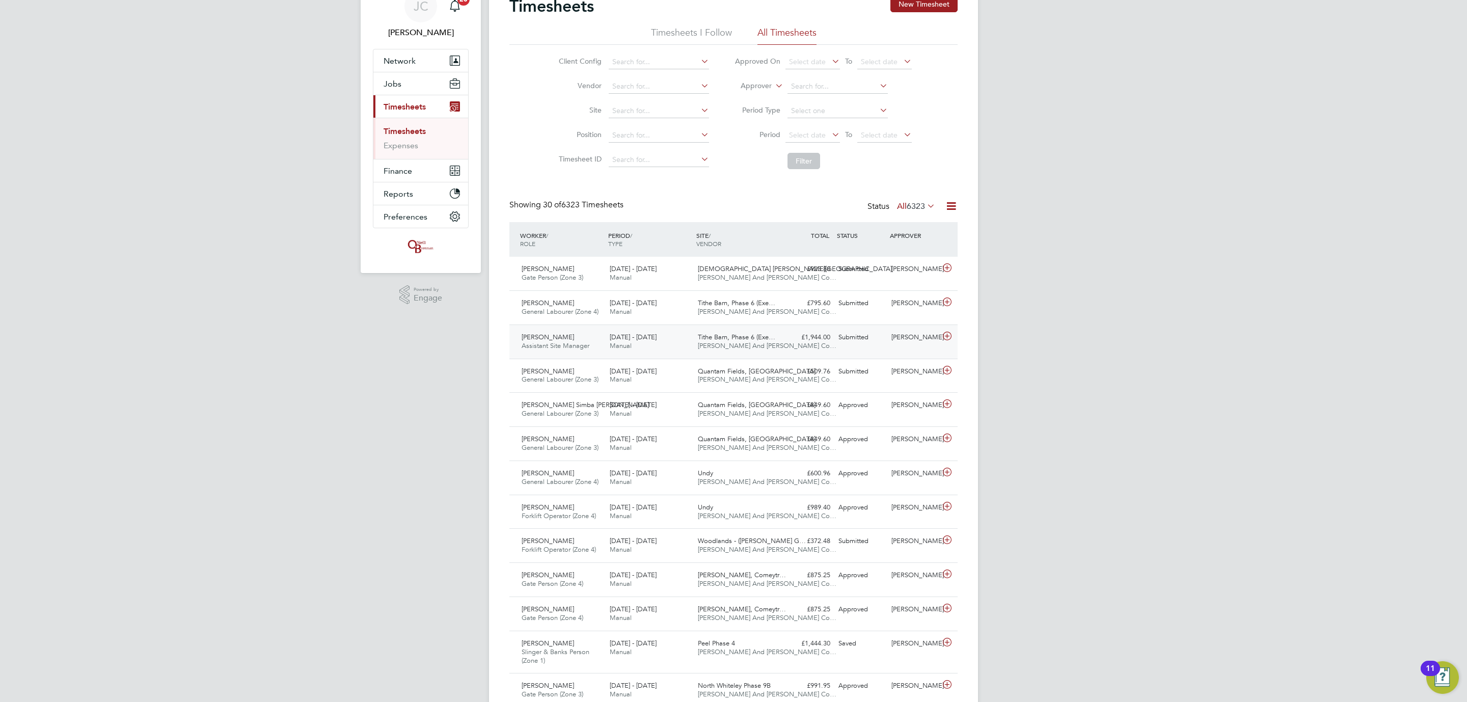
scroll to position [76, 0]
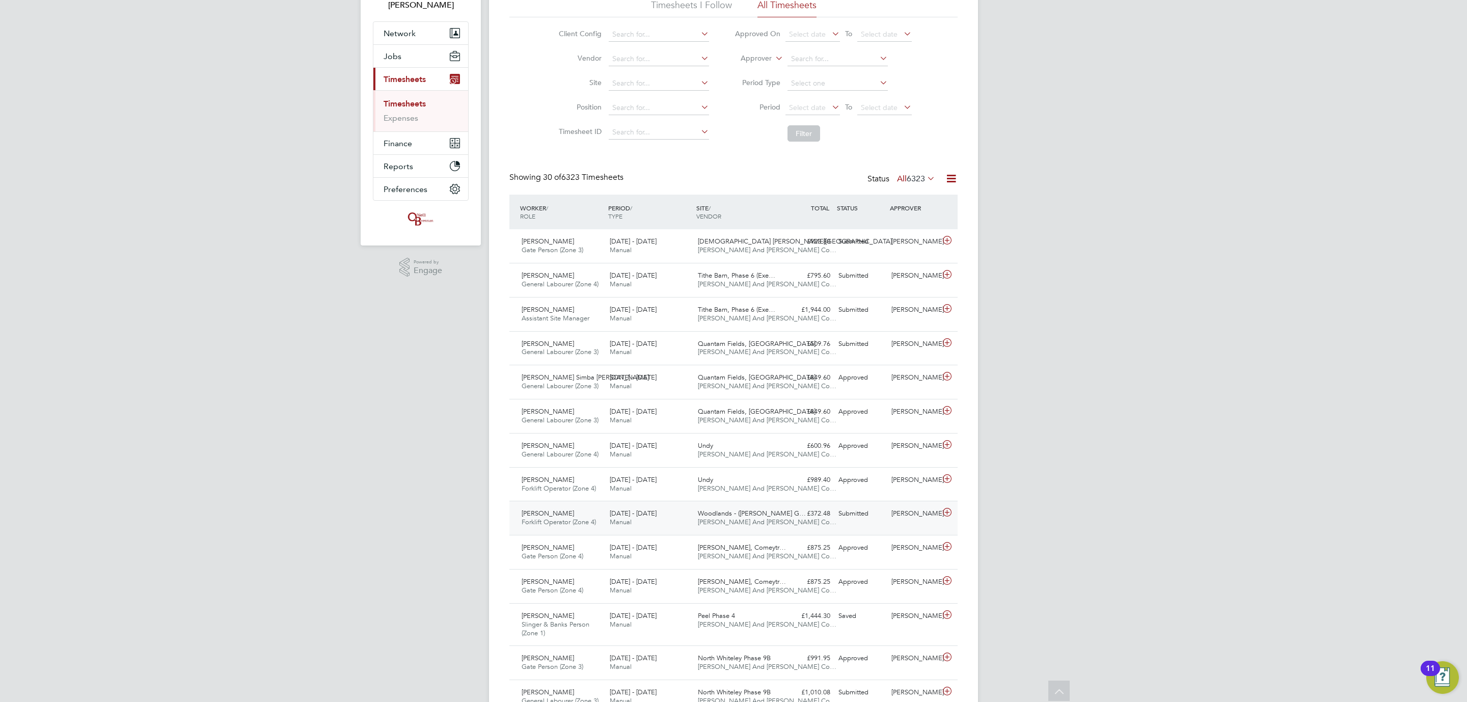
click at [659, 526] on div "15 - 21 Sep 2025 Manual" at bounding box center [650, 517] width 88 height 25
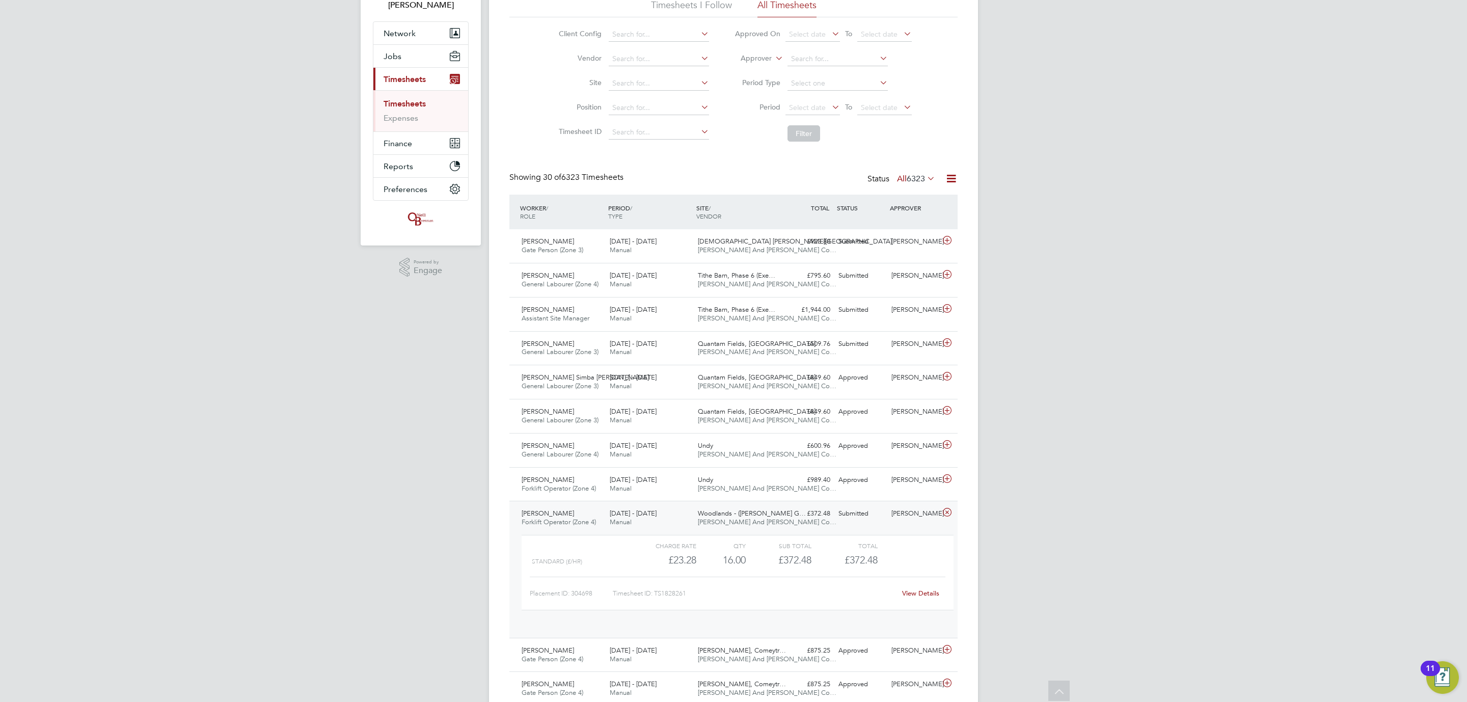
scroll to position [17, 99]
click at [662, 526] on div "15 - 21 Sep 2025 Manual" at bounding box center [650, 517] width 88 height 25
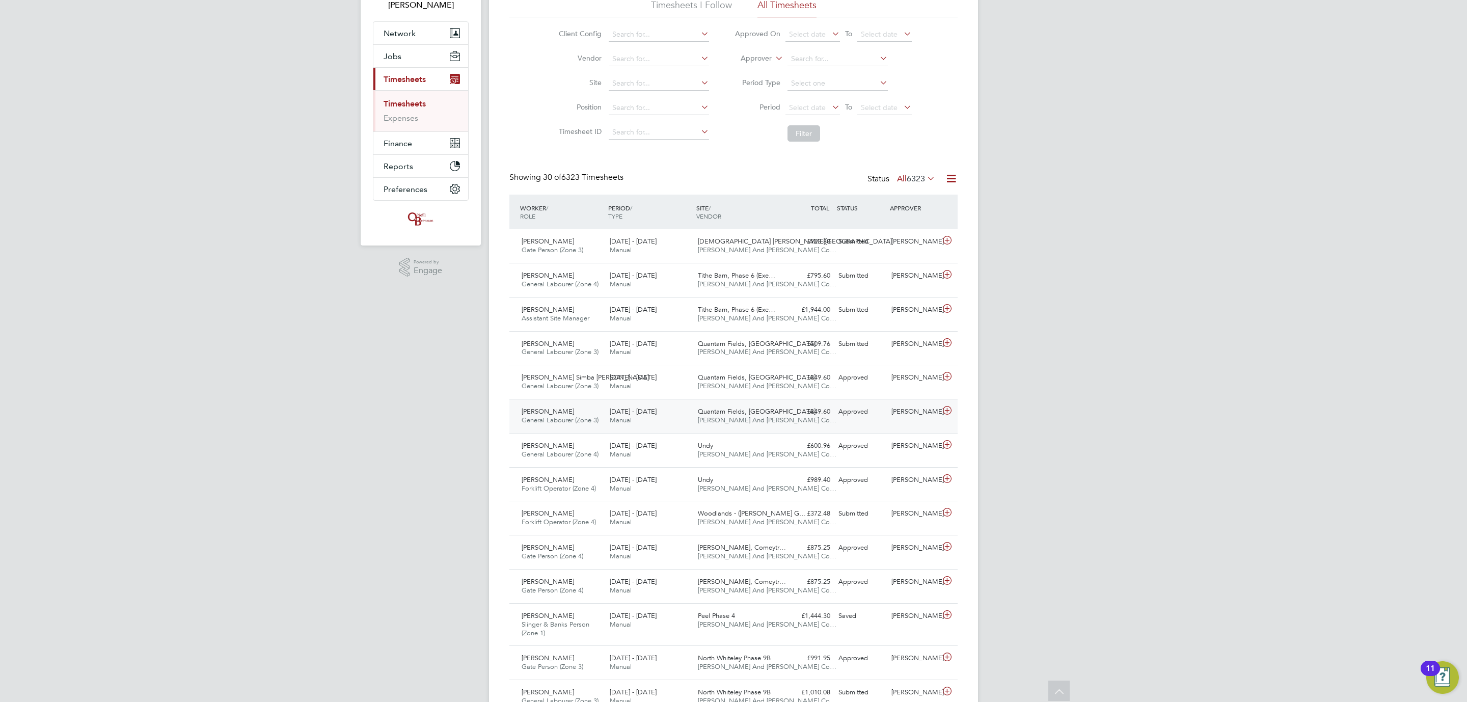
click at [734, 418] on span "O'Neill And Brennan Co…" at bounding box center [767, 420] width 139 height 9
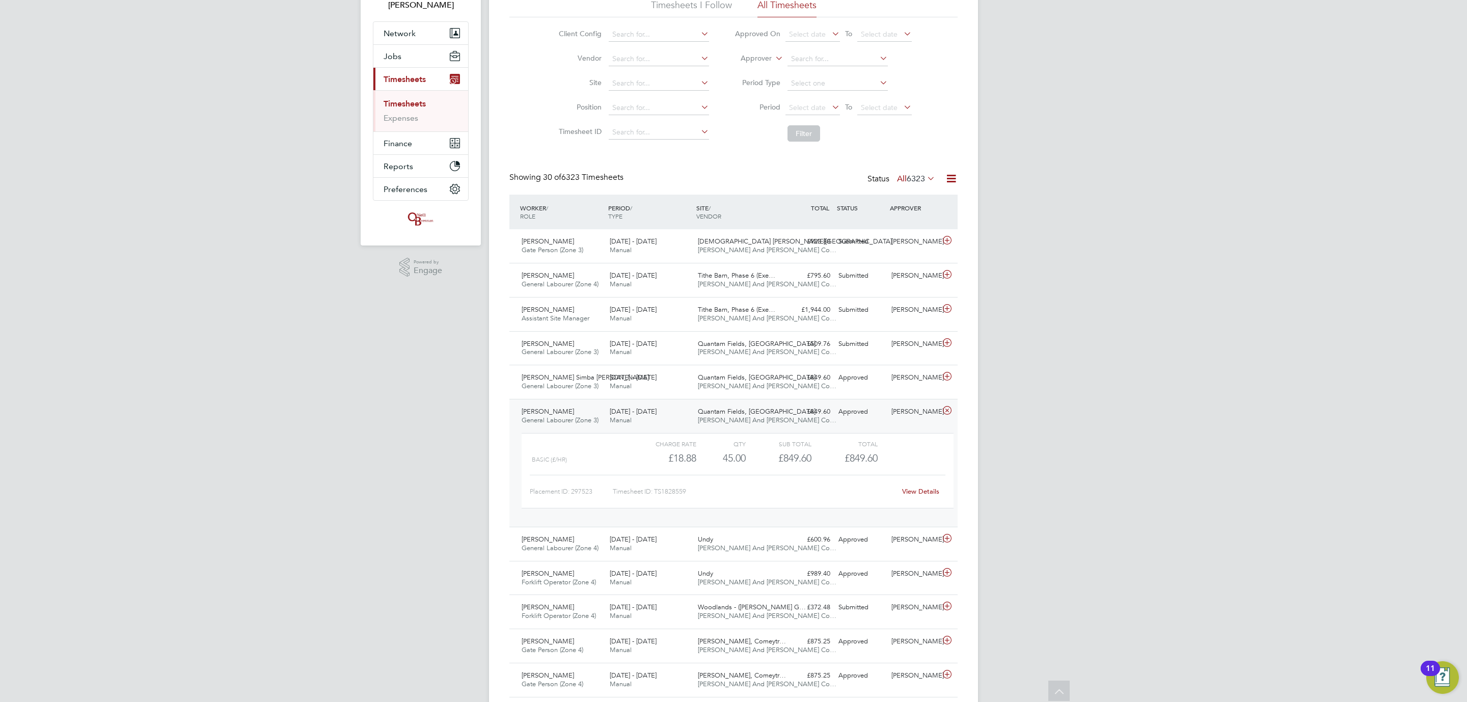
click at [734, 418] on span "O'Neill And Brennan Co…" at bounding box center [767, 420] width 139 height 9
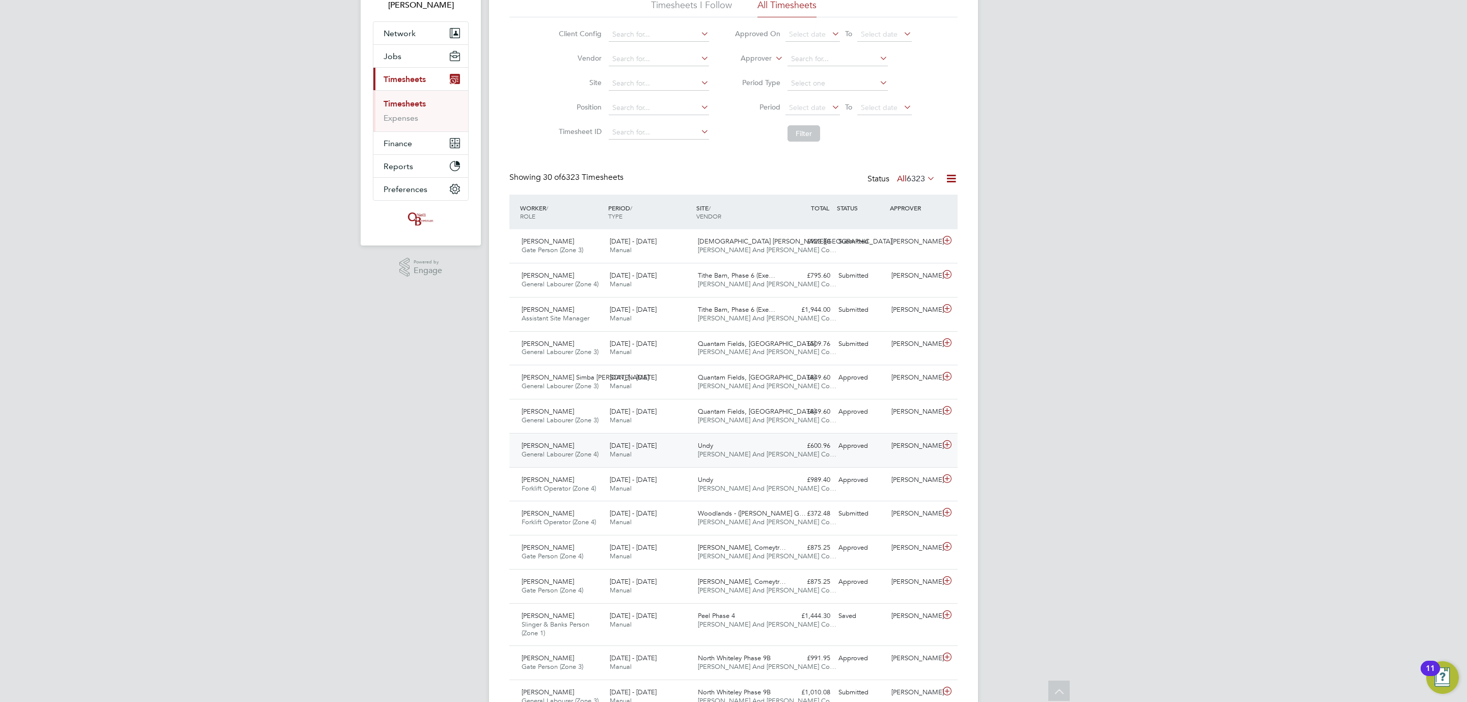
click at [745, 445] on div "Undy O'Neill And Brennan Co…" at bounding box center [738, 450] width 88 height 25
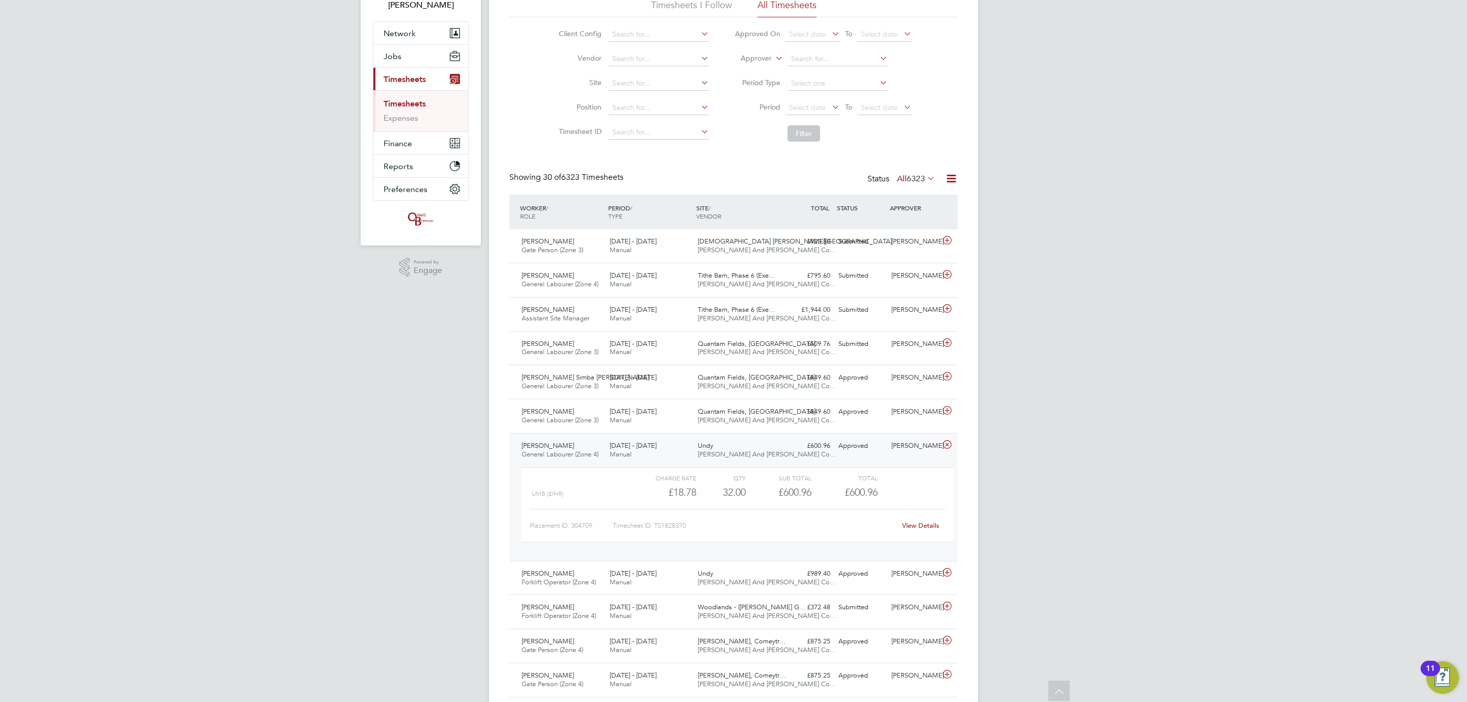
click at [745, 445] on div "Undy O'Neill And Brennan Co…" at bounding box center [738, 450] width 88 height 25
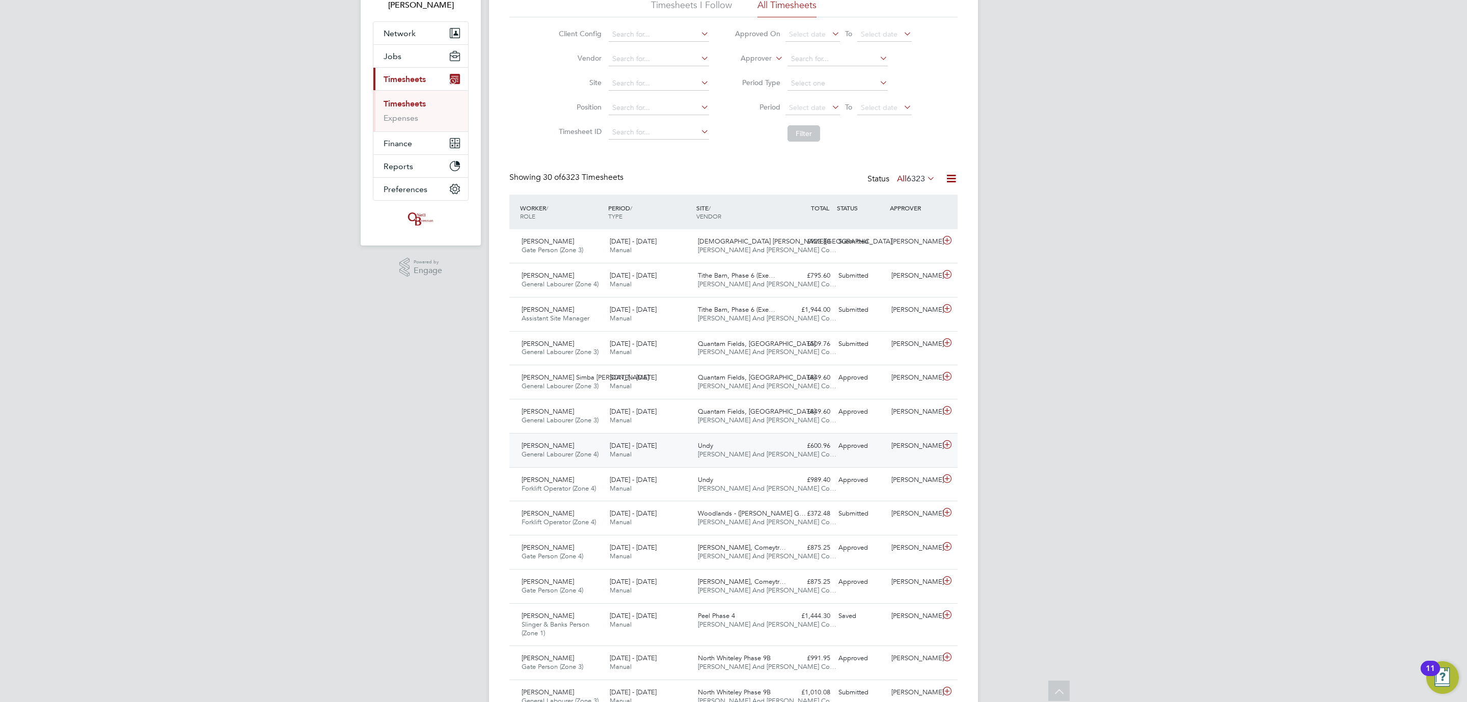
click at [745, 445] on div "Undy O'Neill And Brennan Co…" at bounding box center [738, 450] width 88 height 25
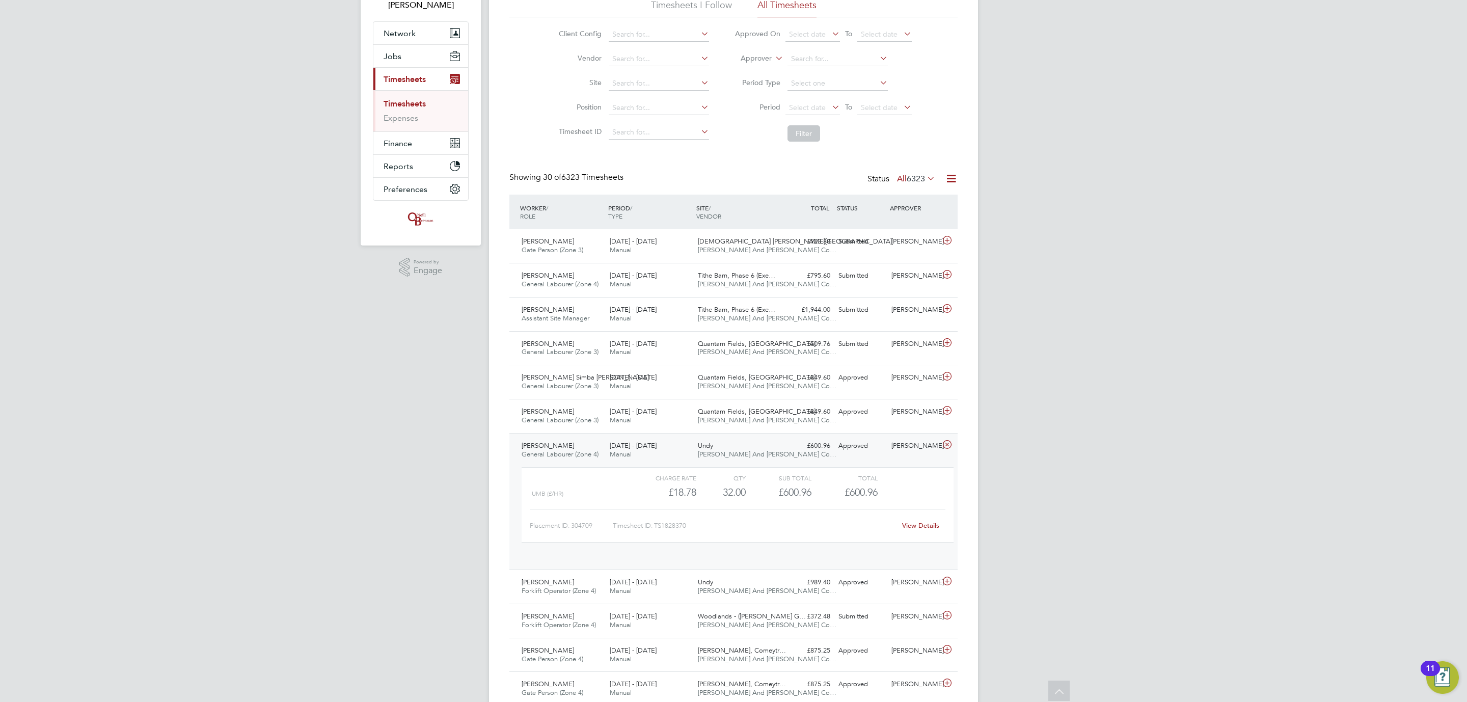
click at [745, 445] on div "Undy O'Neill And Brennan Co…" at bounding box center [738, 450] width 88 height 25
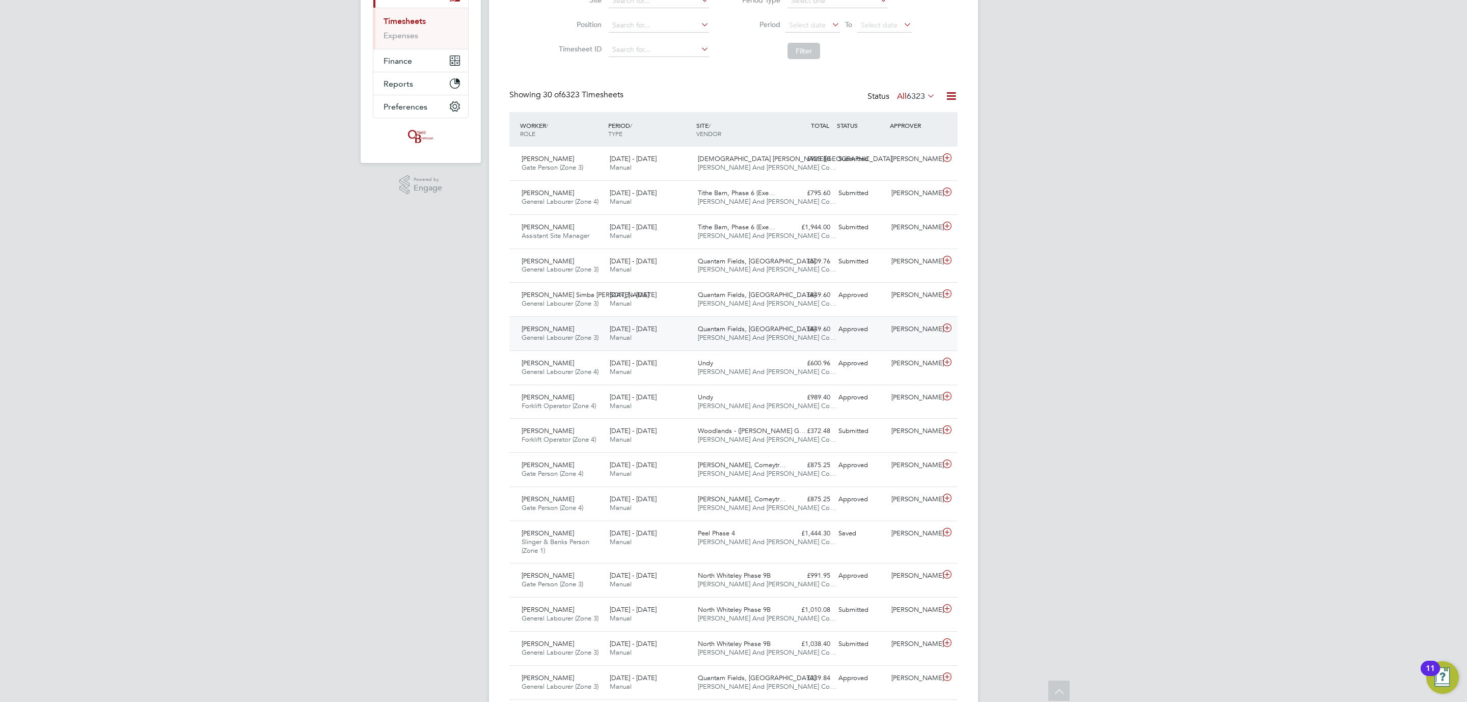
scroll to position [76, 0]
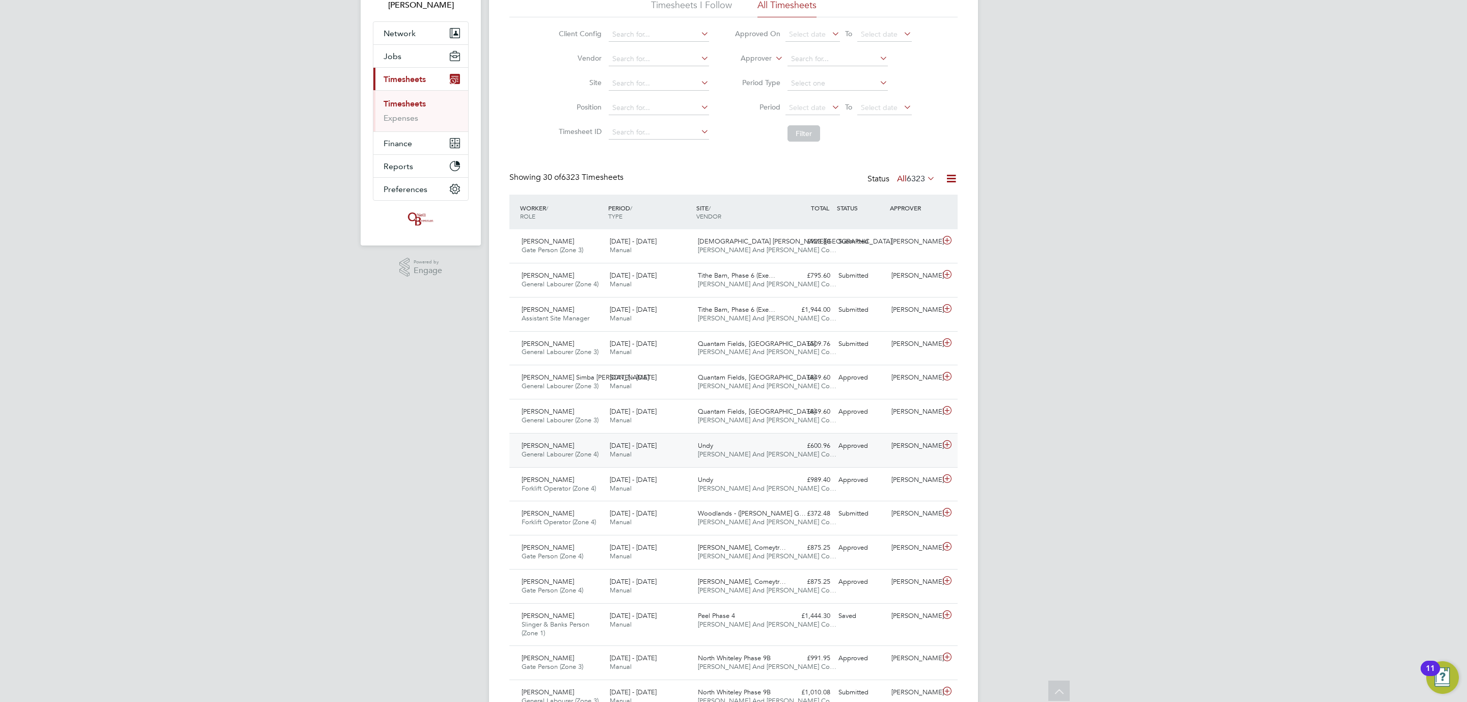
click at [795, 439] on div "£600.96 Approved" at bounding box center [807, 446] width 53 height 17
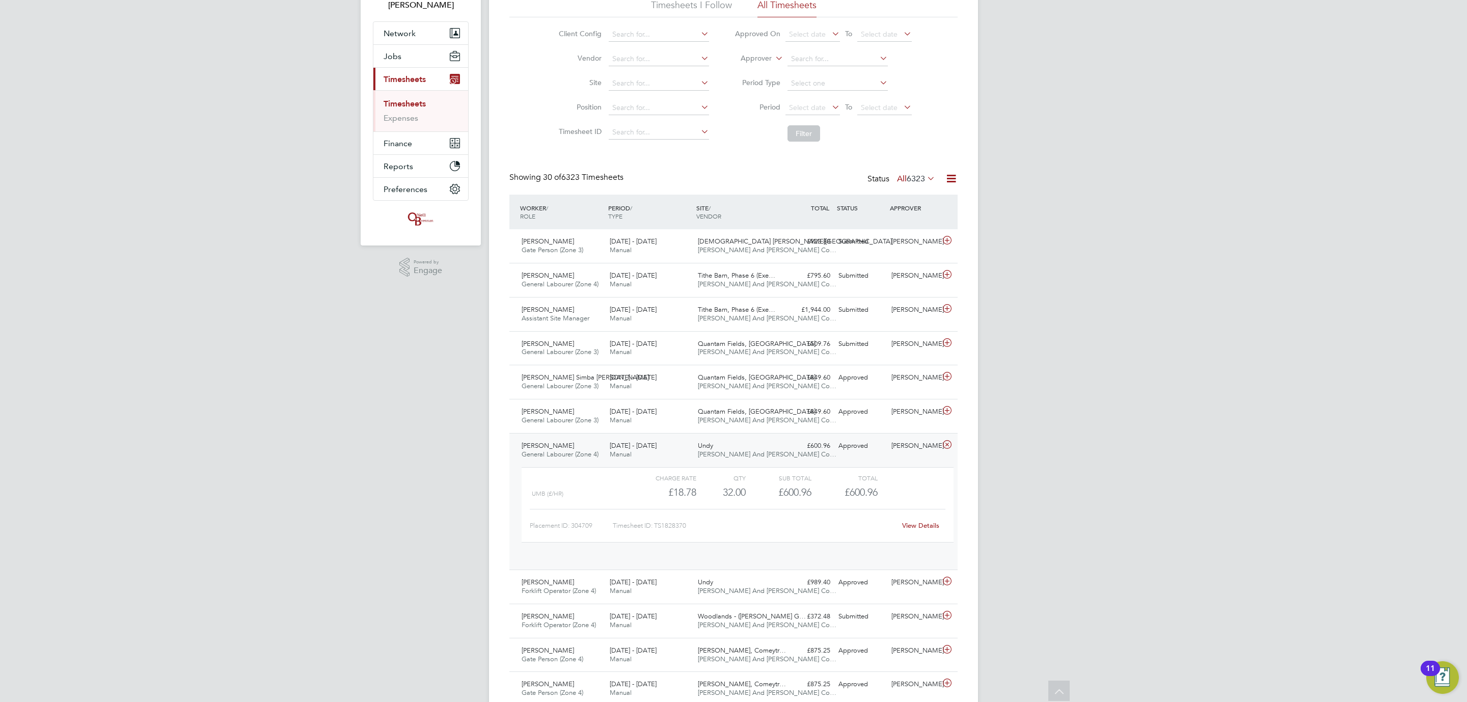
scroll to position [17, 99]
click at [798, 442] on div "£600.96 Approved" at bounding box center [807, 446] width 53 height 17
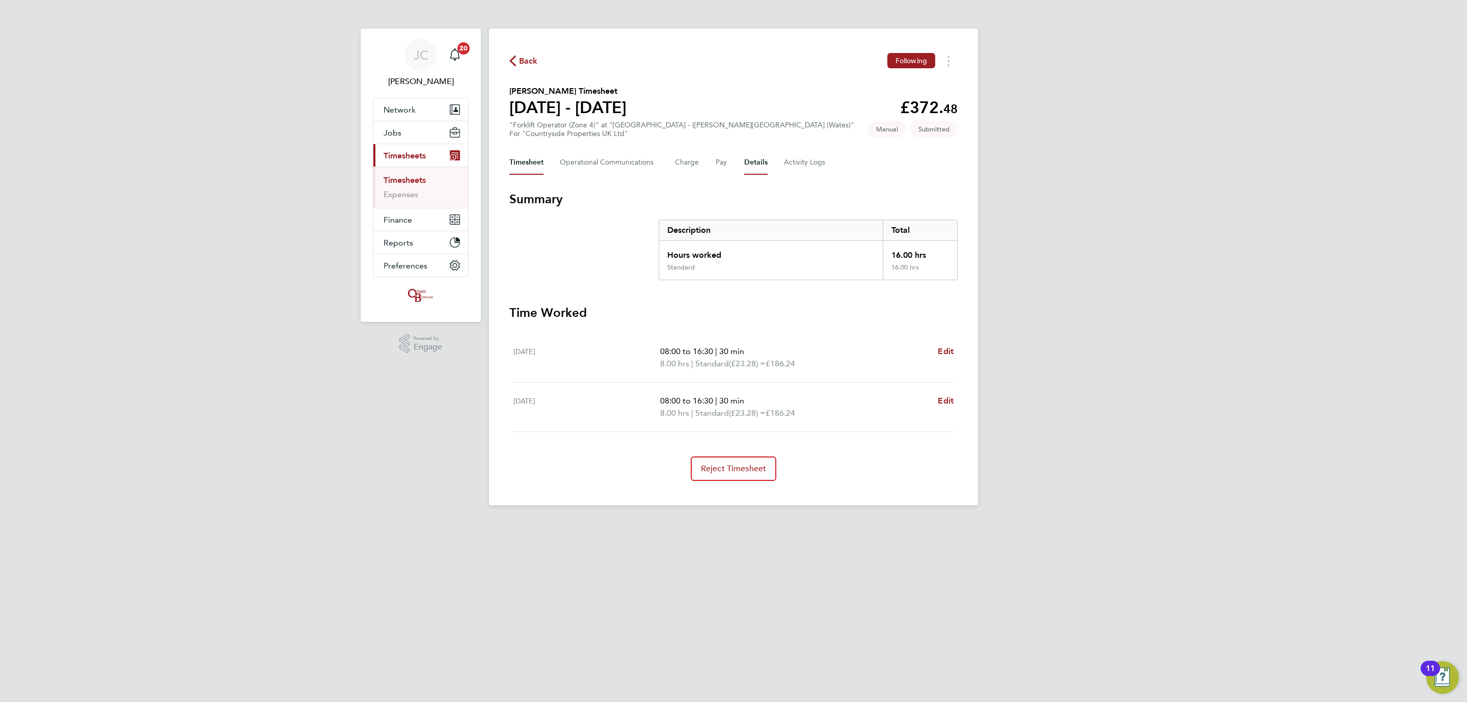
click at [757, 164] on button "Details" at bounding box center [755, 162] width 23 height 24
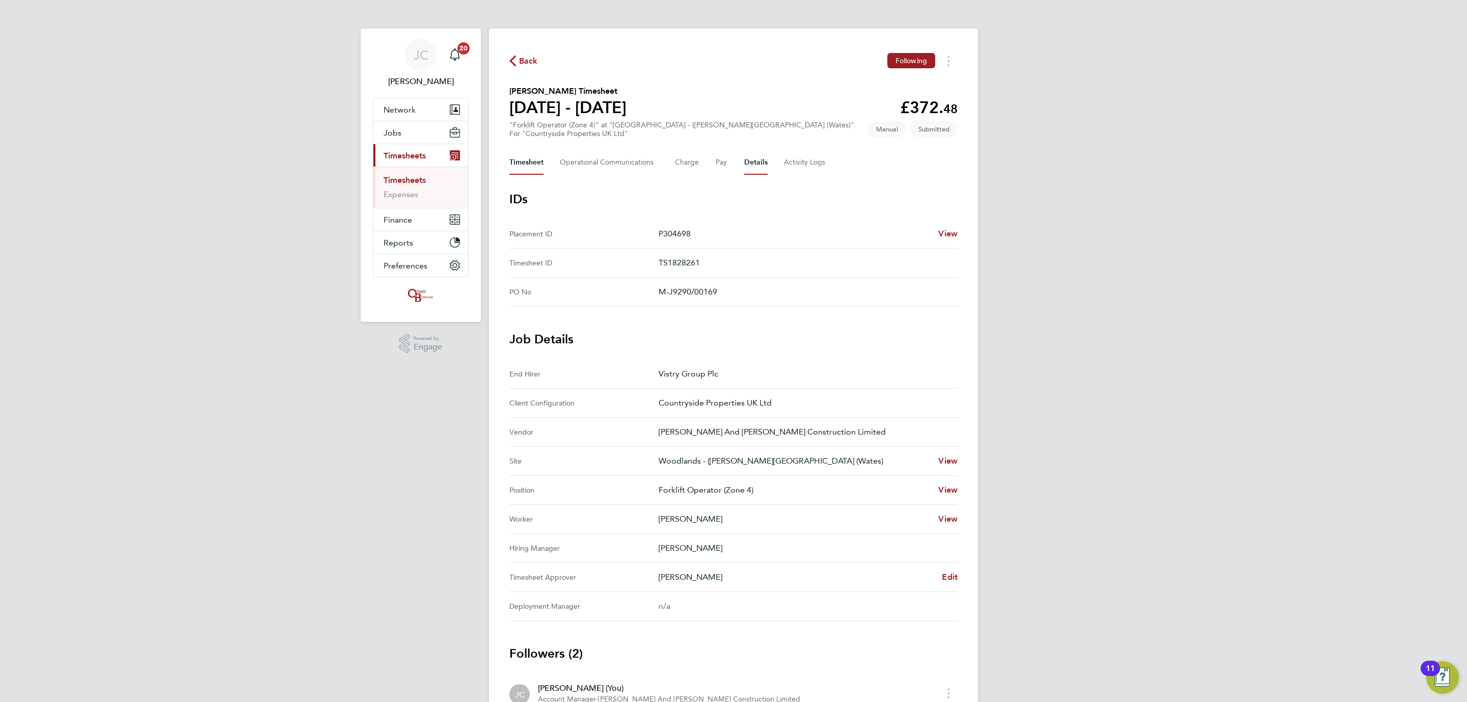
click at [540, 168] on button "Timesheet" at bounding box center [526, 162] width 34 height 24
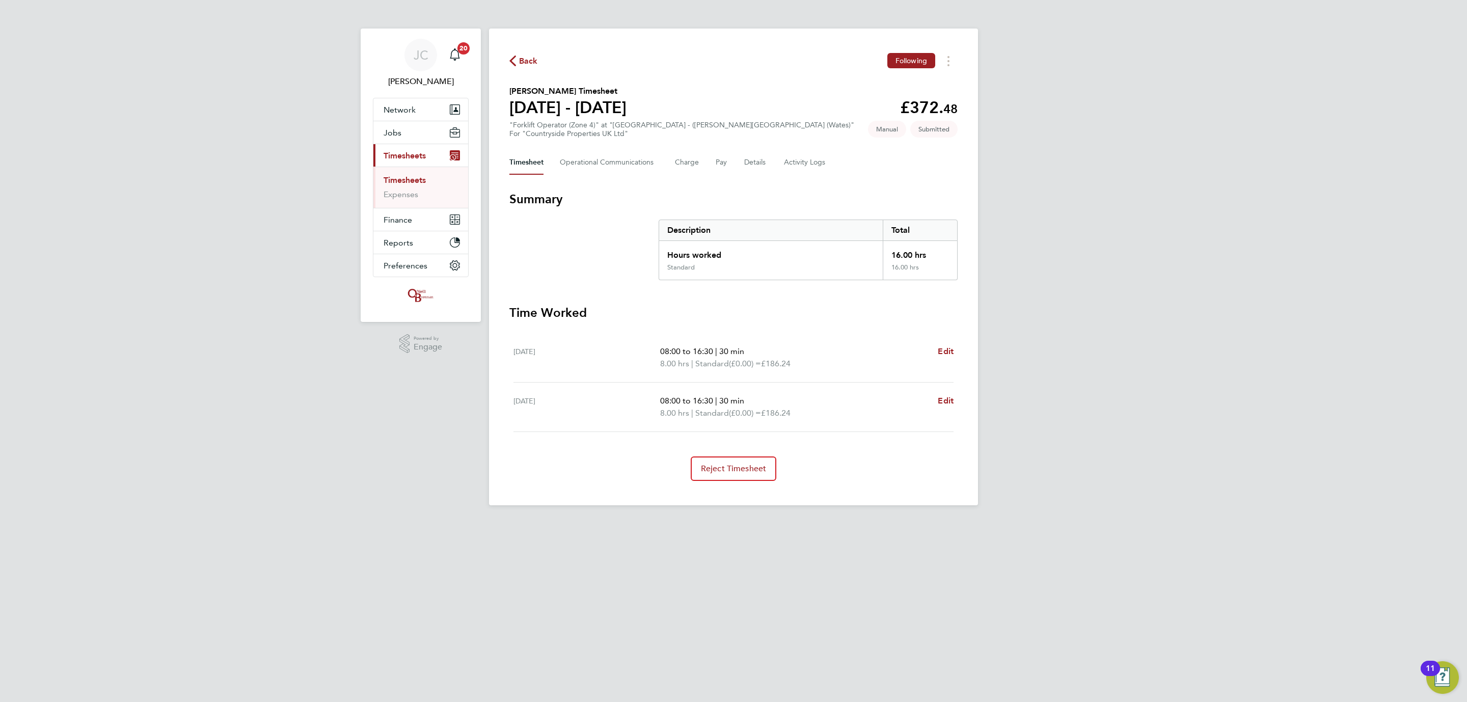
click at [406, 182] on link "Timesheets" at bounding box center [405, 180] width 42 height 10
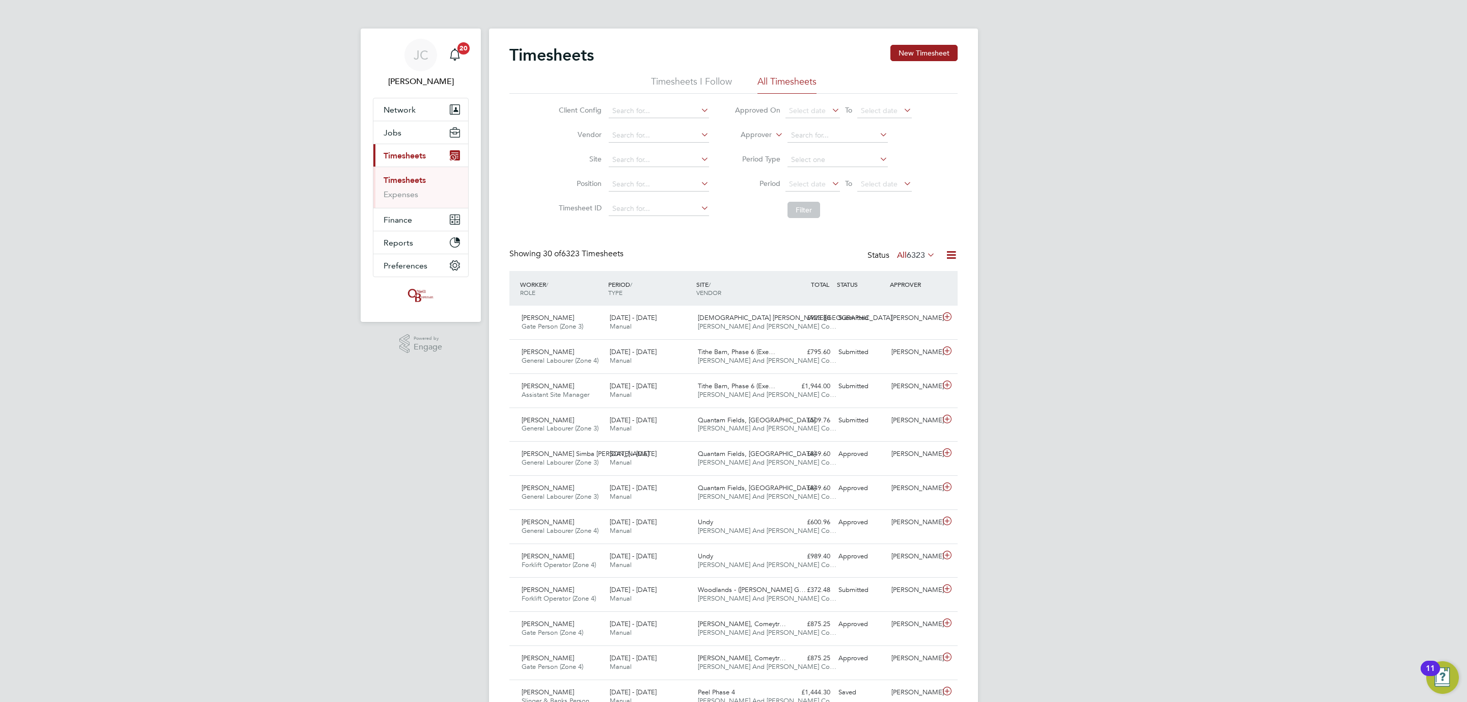
click at [619, 149] on li "Site" at bounding box center [632, 160] width 179 height 24
click at [623, 169] on li "Site" at bounding box center [632, 160] width 179 height 24
click at [624, 173] on li "Position" at bounding box center [632, 184] width 179 height 24
click at [630, 182] on input at bounding box center [659, 184] width 100 height 14
click at [627, 162] on input at bounding box center [659, 160] width 100 height 14
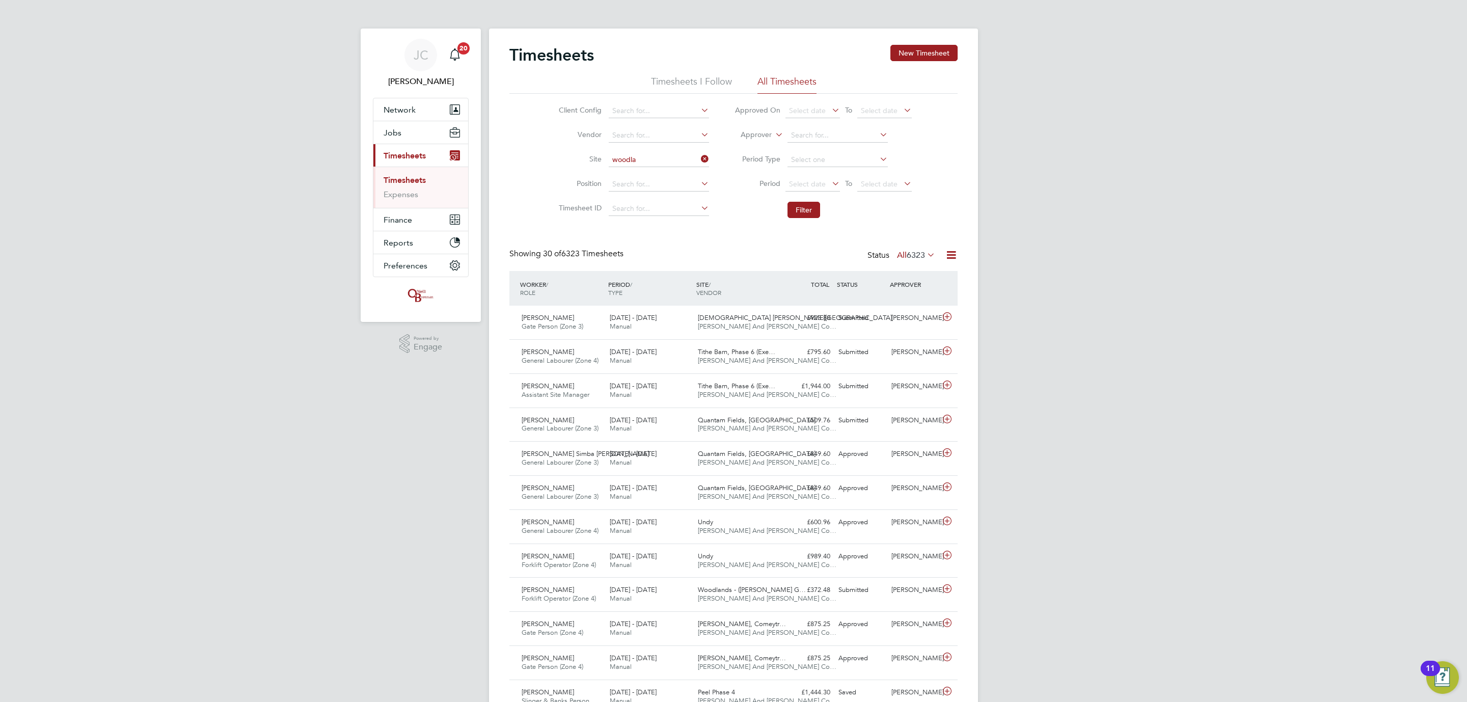
click at [656, 170] on li "Woodla nds - (Barrow Gurnery (Wates)" at bounding box center [692, 175] width 168 height 14
type input "Woodlands - (Barrow Gurnery (Wates)"
click at [806, 221] on li "Filter" at bounding box center [823, 210] width 203 height 26
click at [812, 204] on button "Filter" at bounding box center [803, 210] width 33 height 16
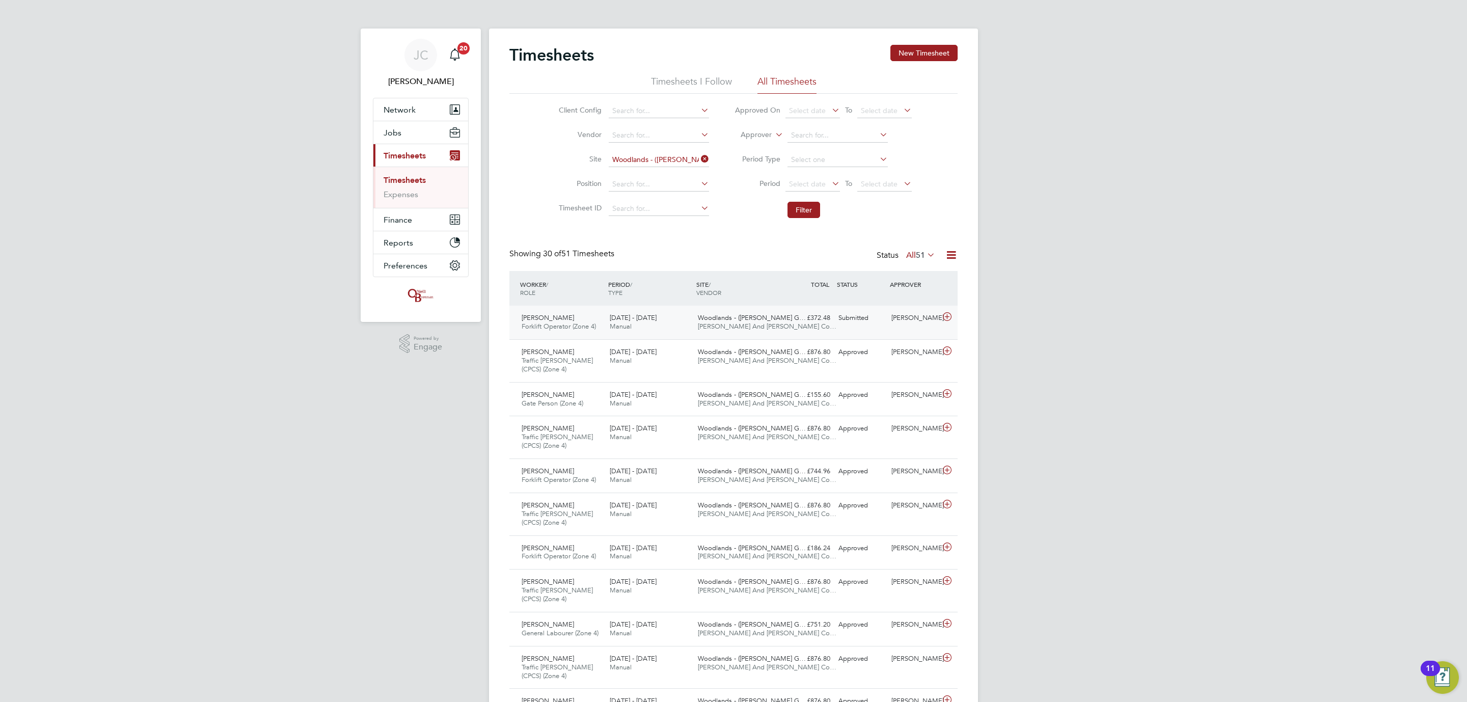
click at [740, 332] on div "Woodlands - (Barrow G… O'Neill And Brennan Co…" at bounding box center [738, 322] width 88 height 25
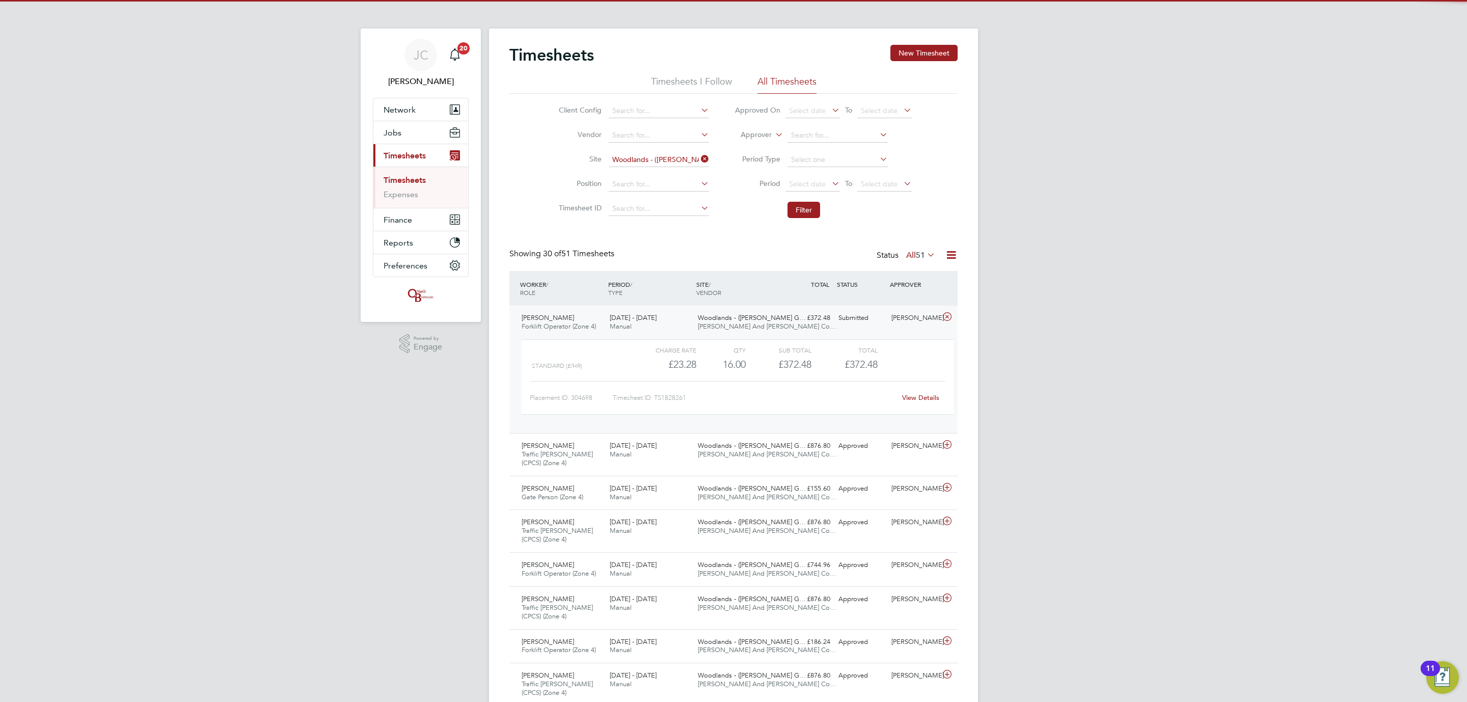
click at [933, 399] on link "View Details" at bounding box center [920, 397] width 37 height 9
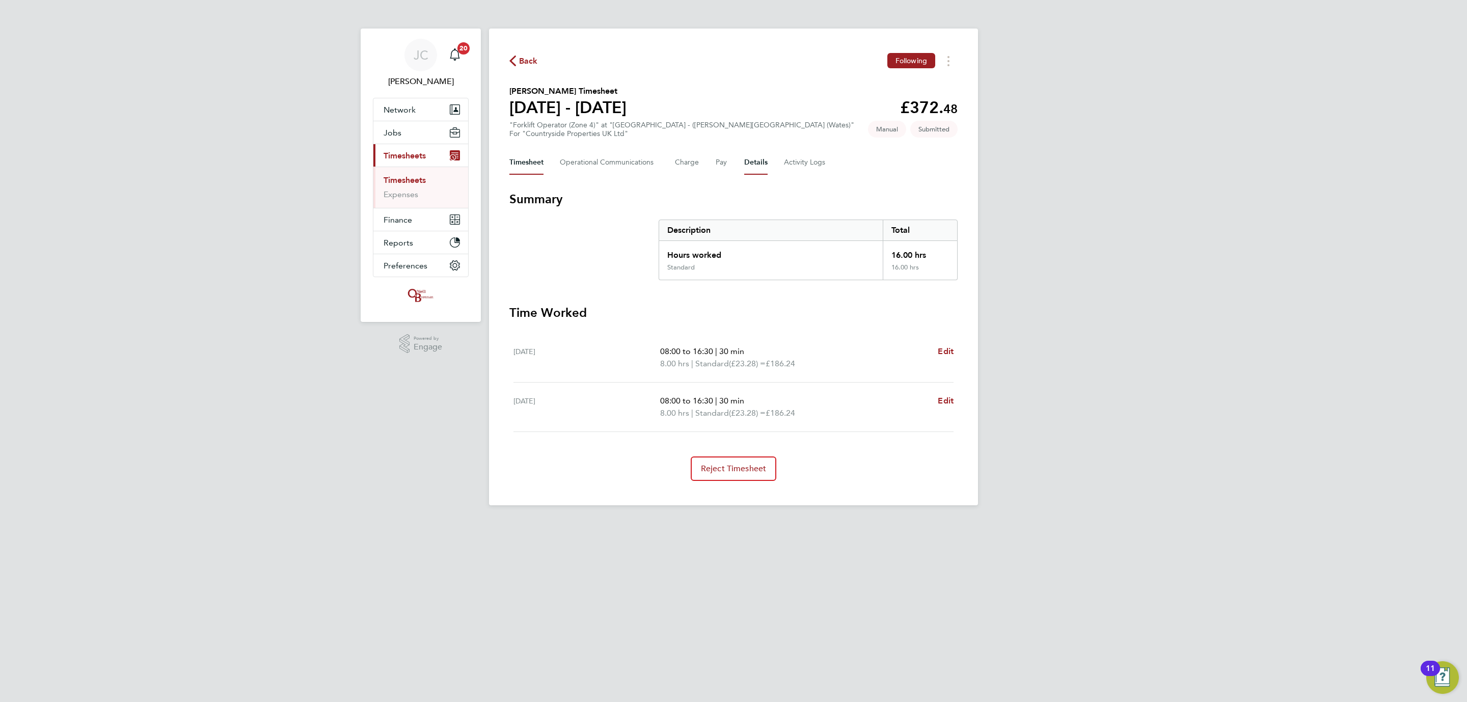
click at [746, 164] on button "Details" at bounding box center [755, 162] width 23 height 24
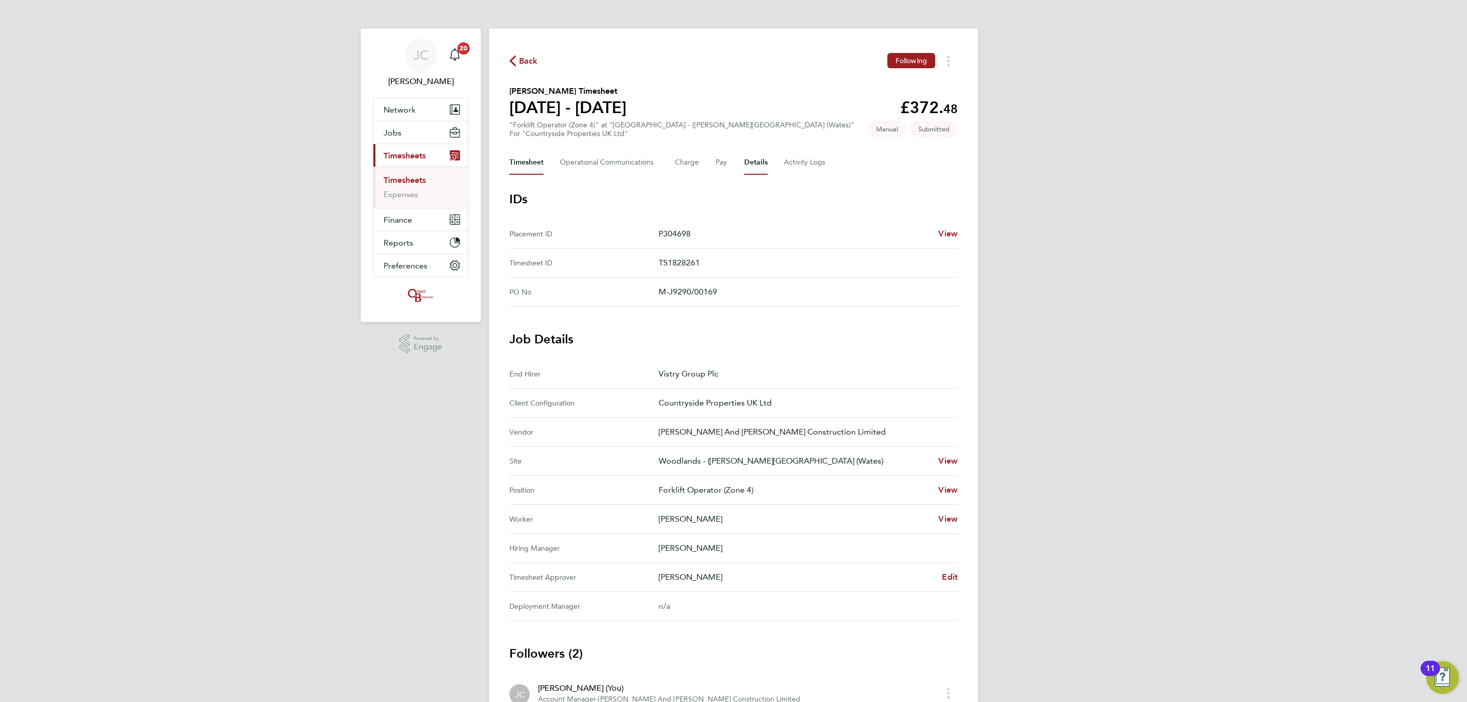
click at [512, 158] on button "Timesheet" at bounding box center [526, 162] width 34 height 24
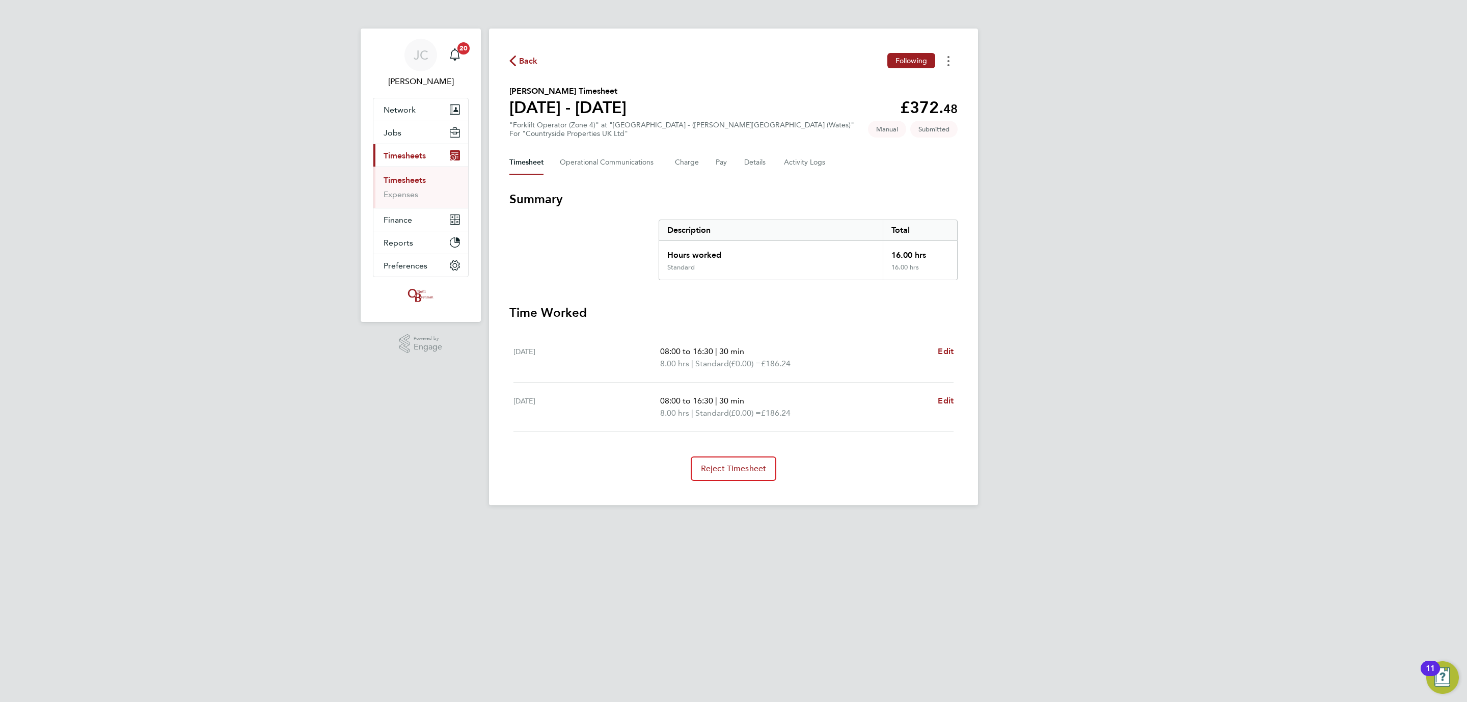
click at [949, 62] on button "Timesheets Menu" at bounding box center [948, 61] width 18 height 16
click at [526, 170] on button "Timesheet" at bounding box center [526, 162] width 34 height 24
click at [719, 160] on button "Pay" at bounding box center [722, 162] width 12 height 24
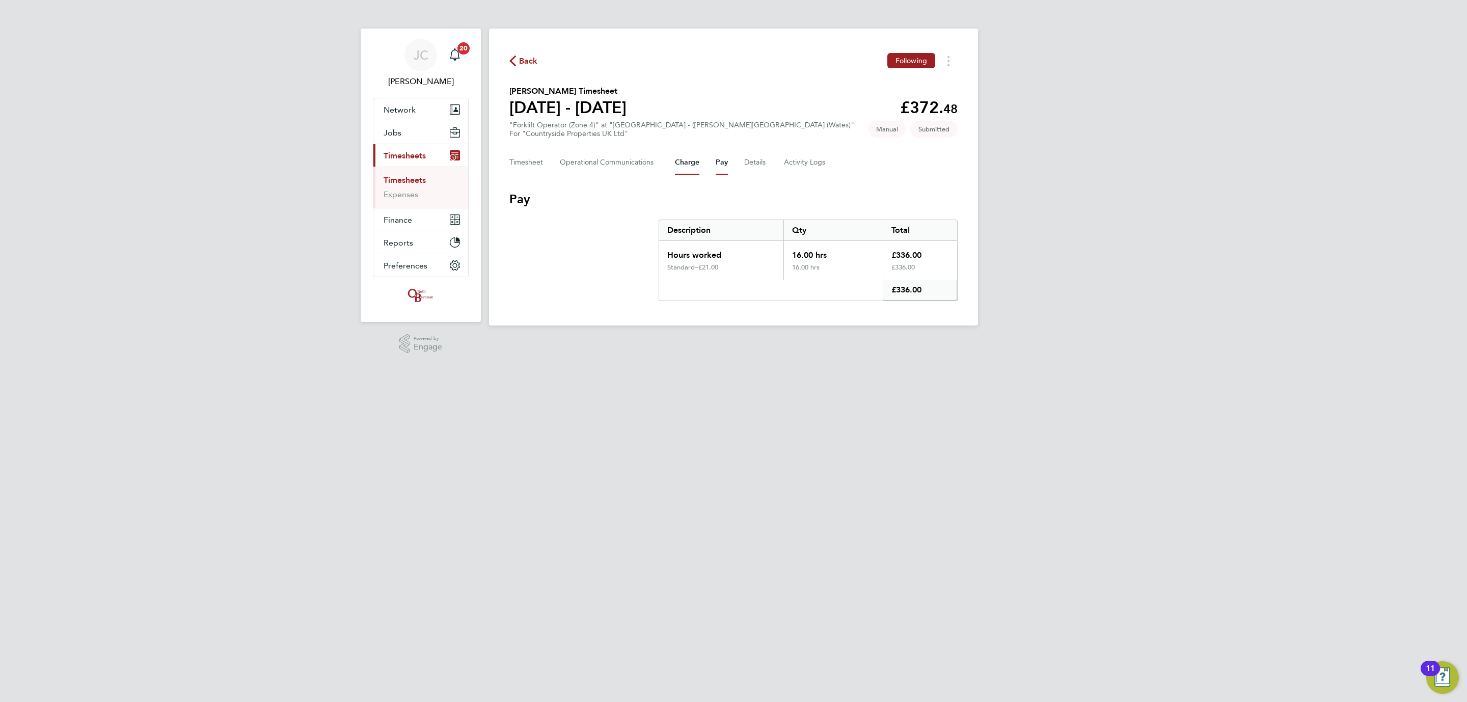
click at [688, 170] on button "Charge" at bounding box center [687, 162] width 24 height 24
click at [529, 160] on button "Timesheet" at bounding box center [526, 162] width 34 height 24
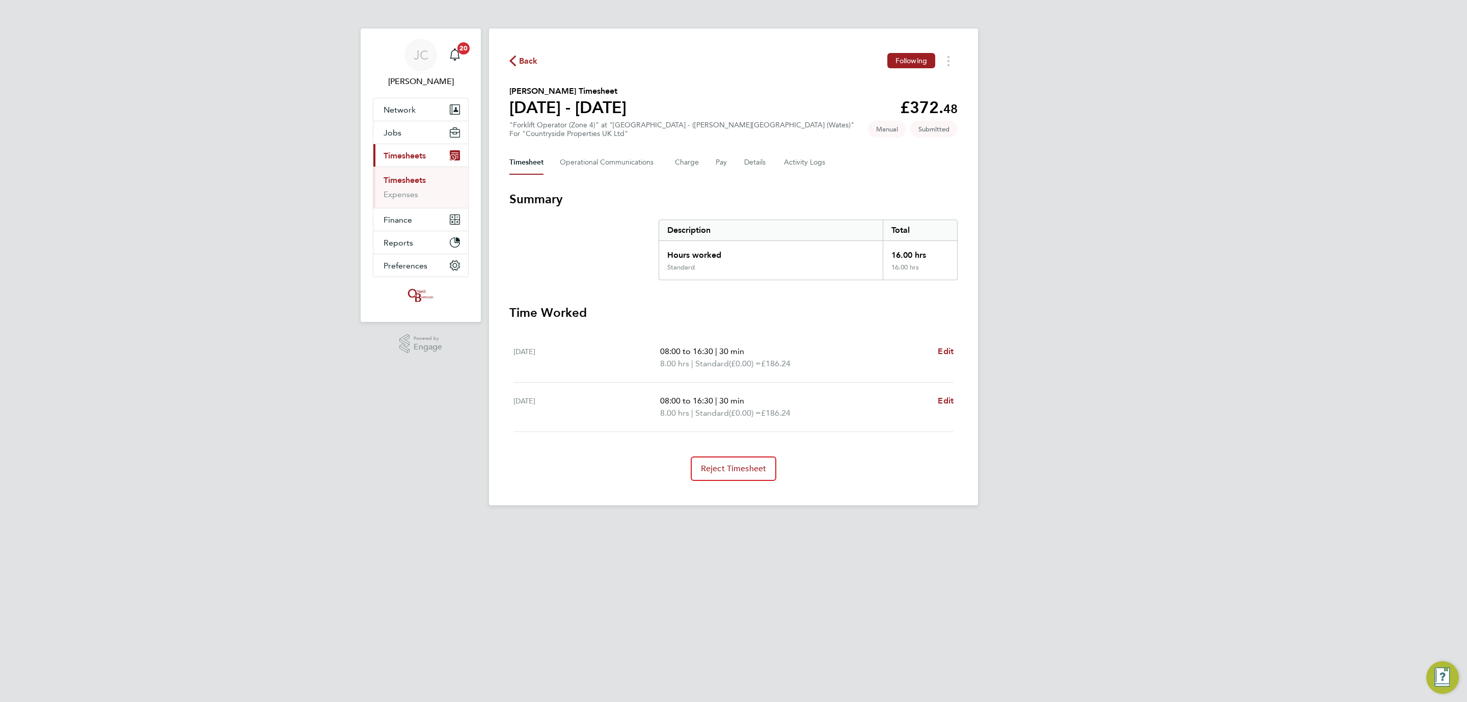
click at [529, 68] on div "Back Following" at bounding box center [733, 61] width 448 height 16
click at [524, 59] on span "Back" at bounding box center [528, 61] width 19 height 12
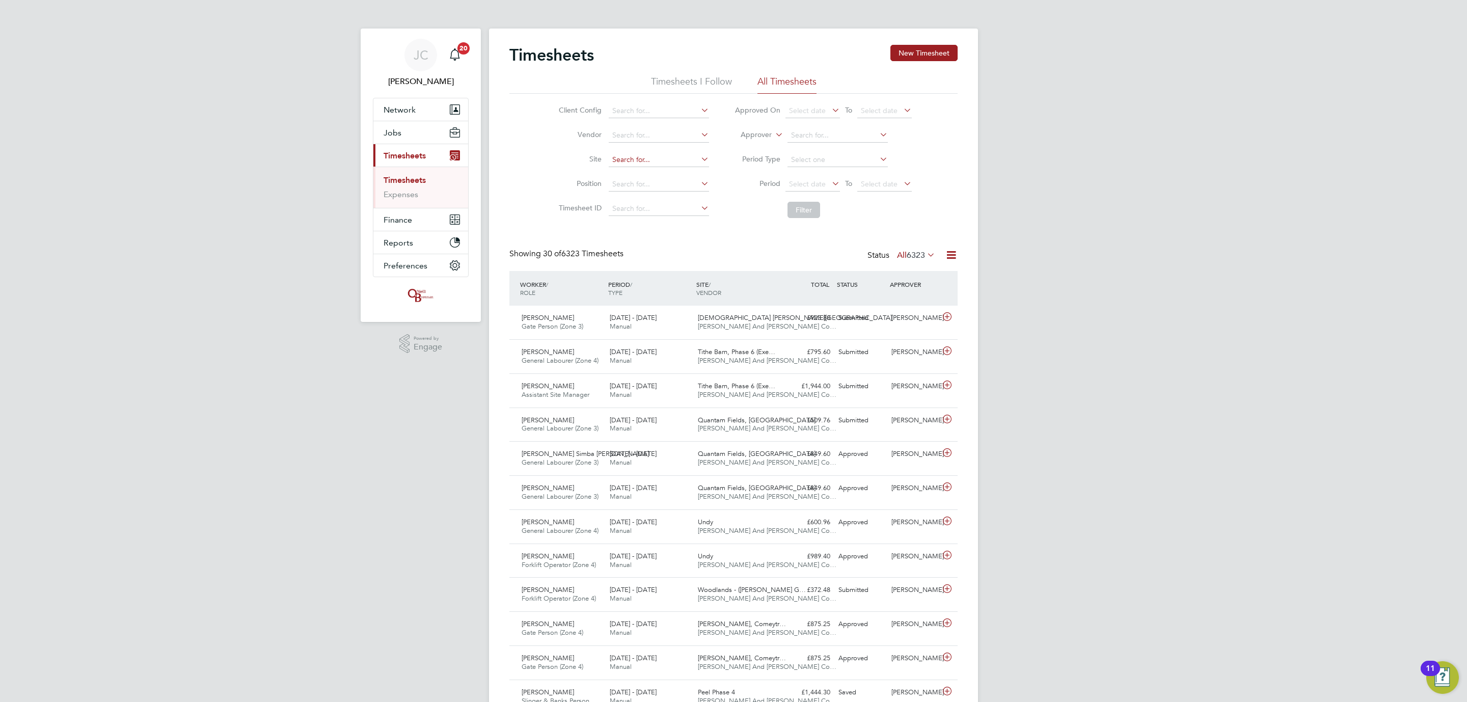
click at [630, 159] on input at bounding box center [659, 160] width 100 height 14
click at [674, 173] on li "Woodlands - (Barrow Gurnery (Wates)" at bounding box center [691, 175] width 166 height 14
type input "Woodlands - ([PERSON_NAME][GEOGRAPHIC_DATA] (Wates)"
click at [807, 214] on button "Filter" at bounding box center [803, 210] width 33 height 16
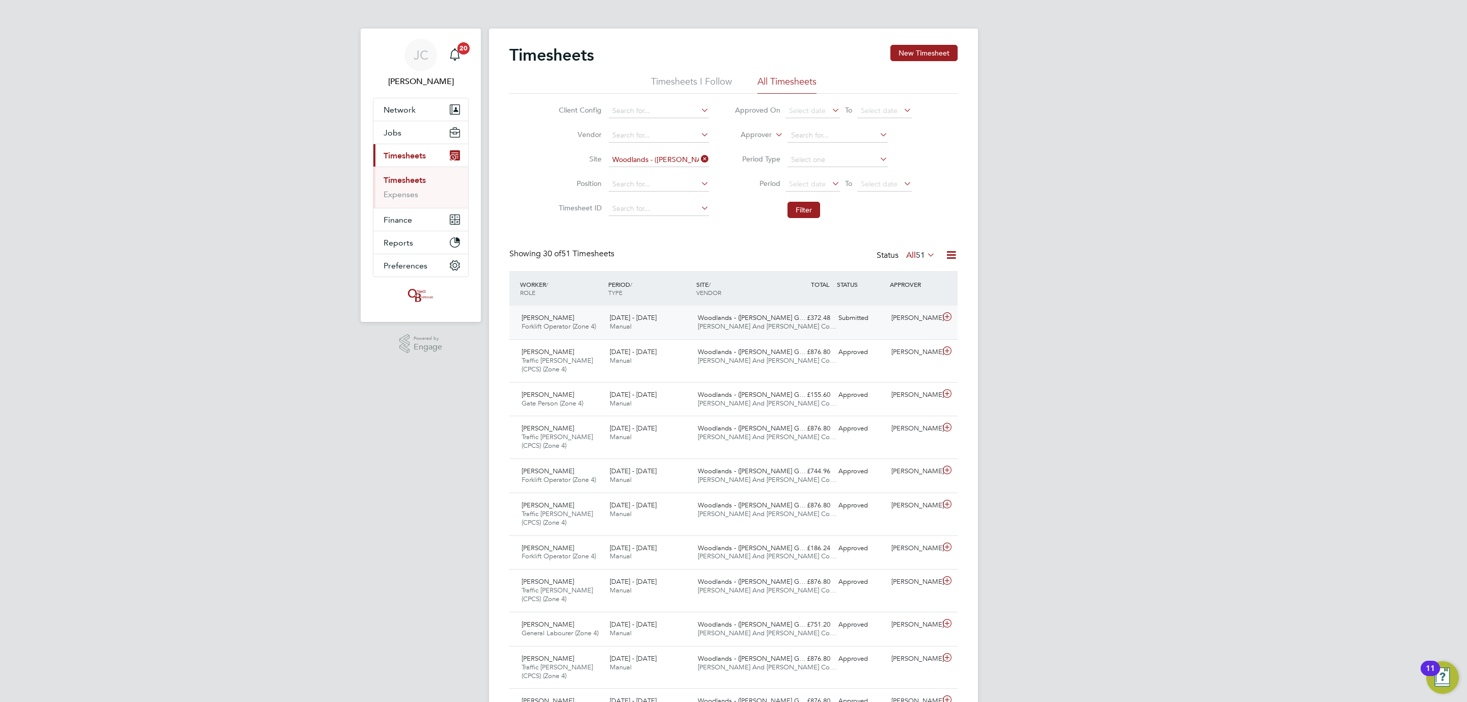
click at [763, 321] on span "Woodlands - ([PERSON_NAME] G…" at bounding box center [752, 317] width 108 height 9
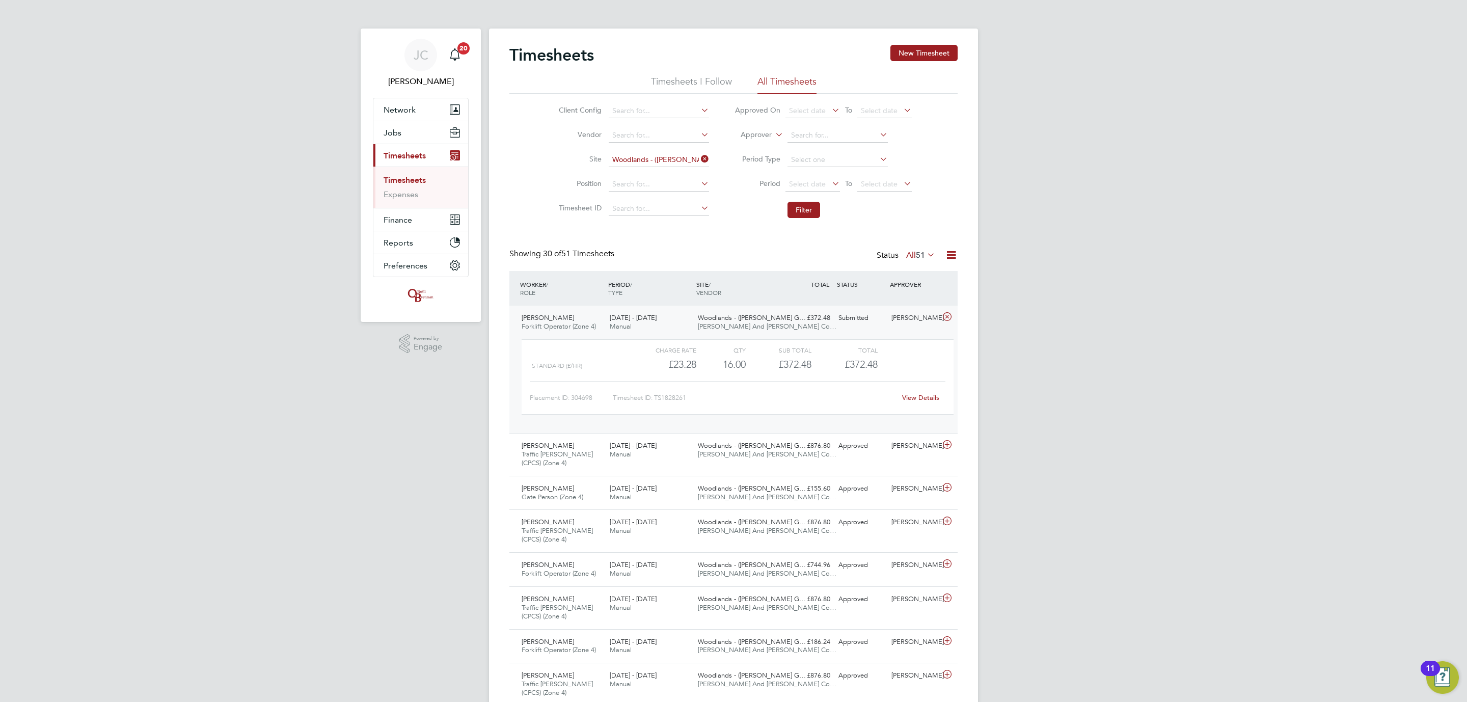
click at [916, 399] on link "View Details" at bounding box center [920, 397] width 37 height 9
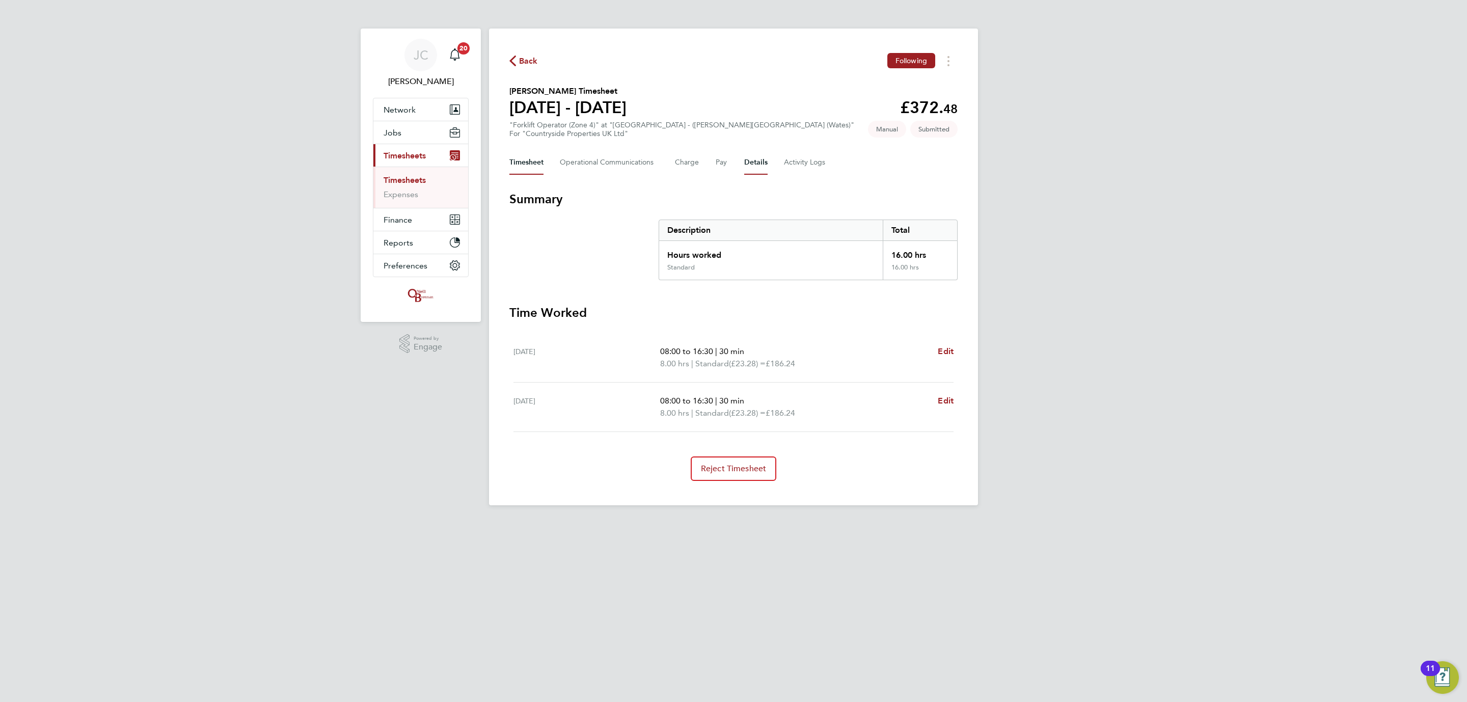
click at [745, 170] on button "Details" at bounding box center [755, 162] width 23 height 24
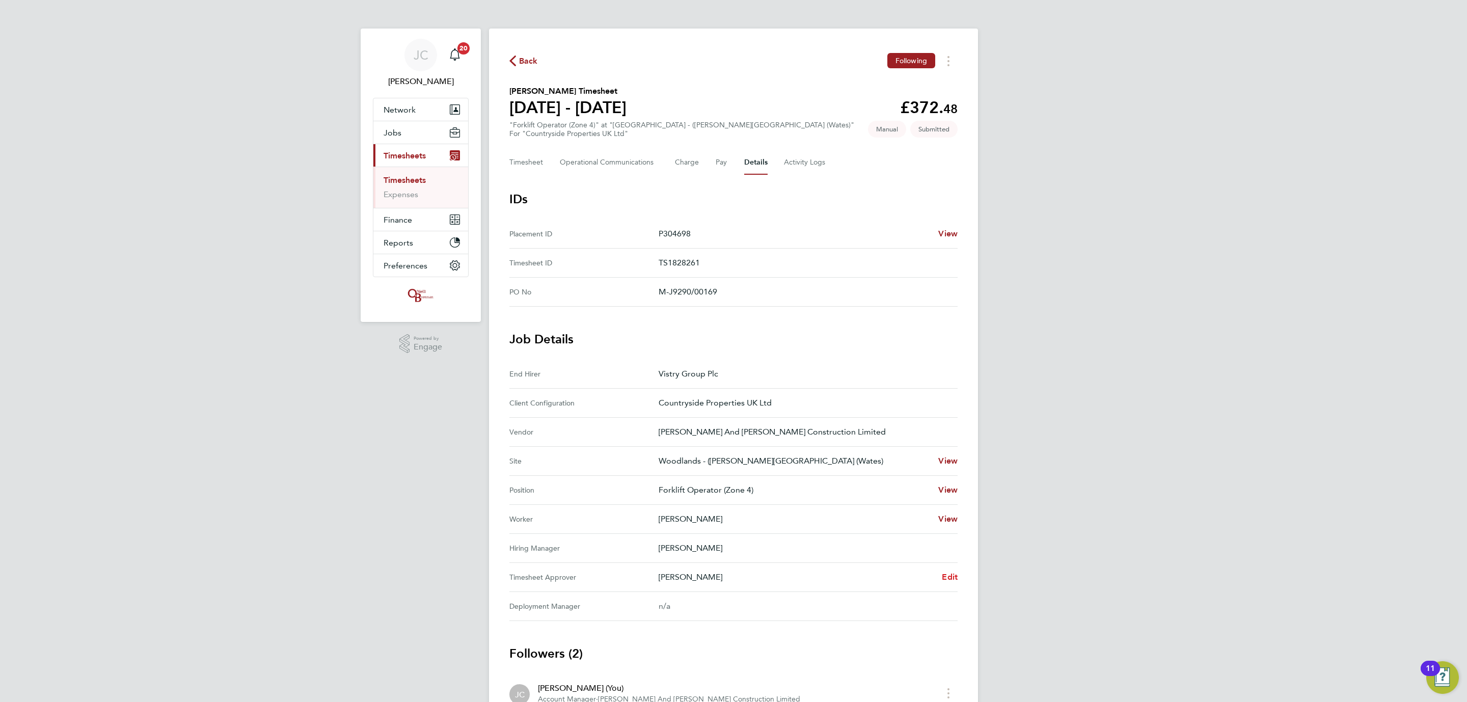
click at [948, 581] on span "Edit" at bounding box center [950, 577] width 16 height 10
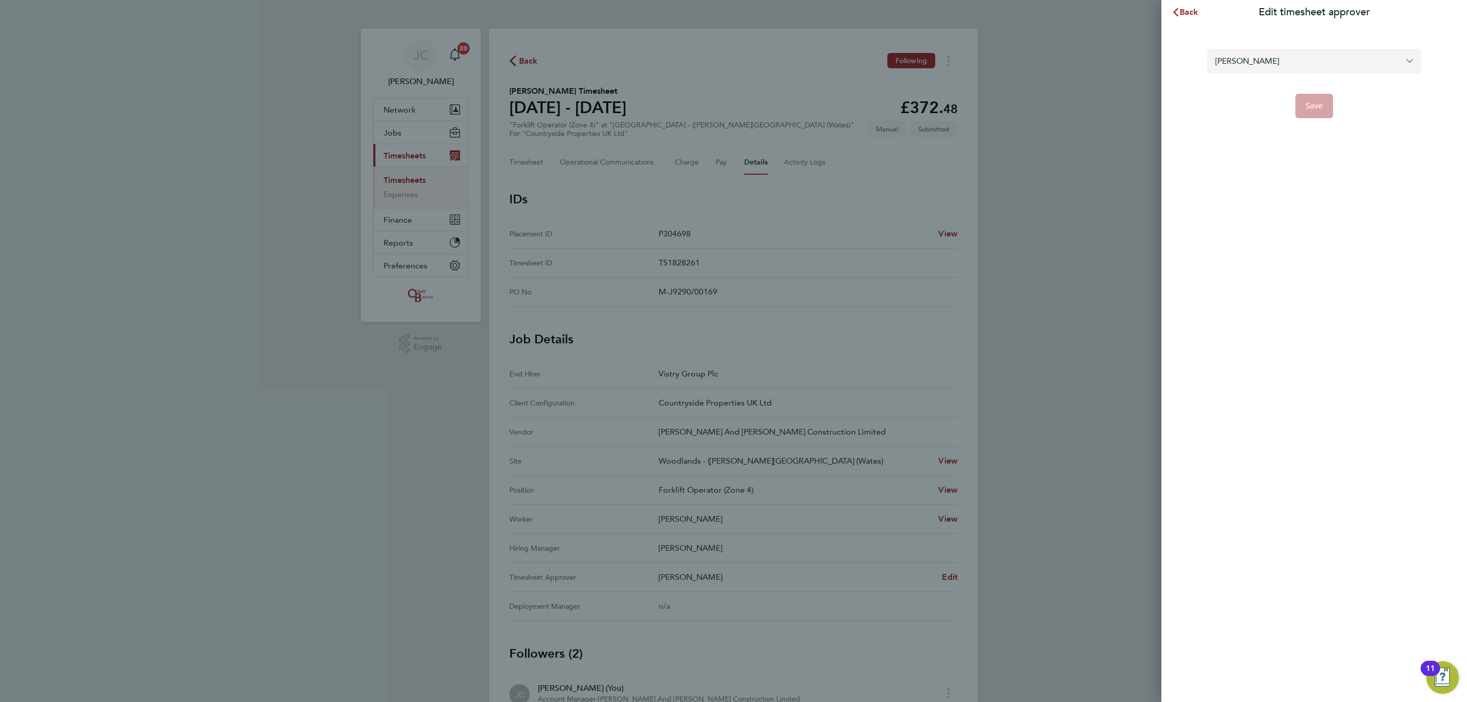
click at [1273, 69] on input "[PERSON_NAME]" at bounding box center [1314, 61] width 214 height 24
click at [1266, 86] on li "[PERSON_NAME]" at bounding box center [1314, 85] width 214 height 25
type input "[PERSON_NAME]"
click at [1310, 106] on span "Save" at bounding box center [1315, 106] width 18 height 10
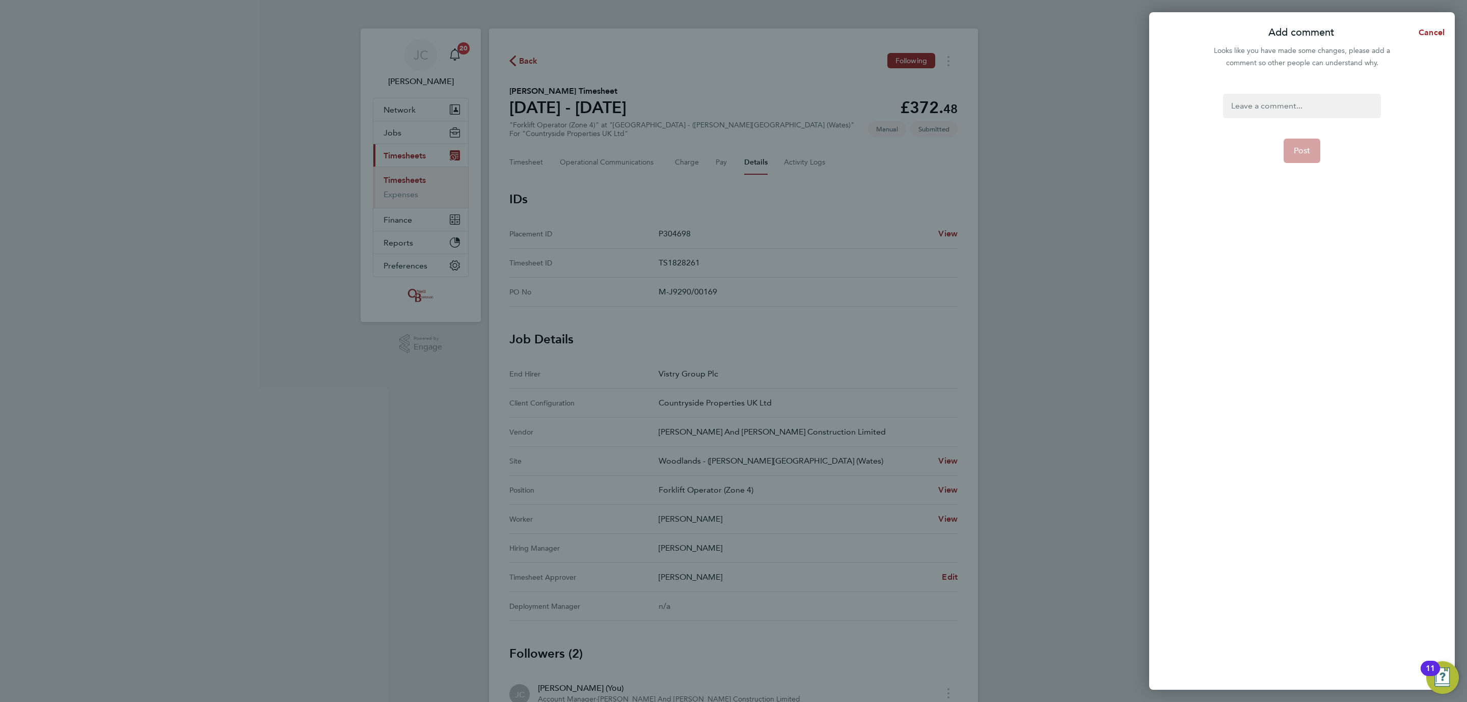
click at [1275, 100] on div at bounding box center [1301, 106] width 157 height 24
click at [1273, 109] on div at bounding box center [1301, 106] width 157 height 24
click at [1316, 144] on button "Post" at bounding box center [1302, 151] width 37 height 24
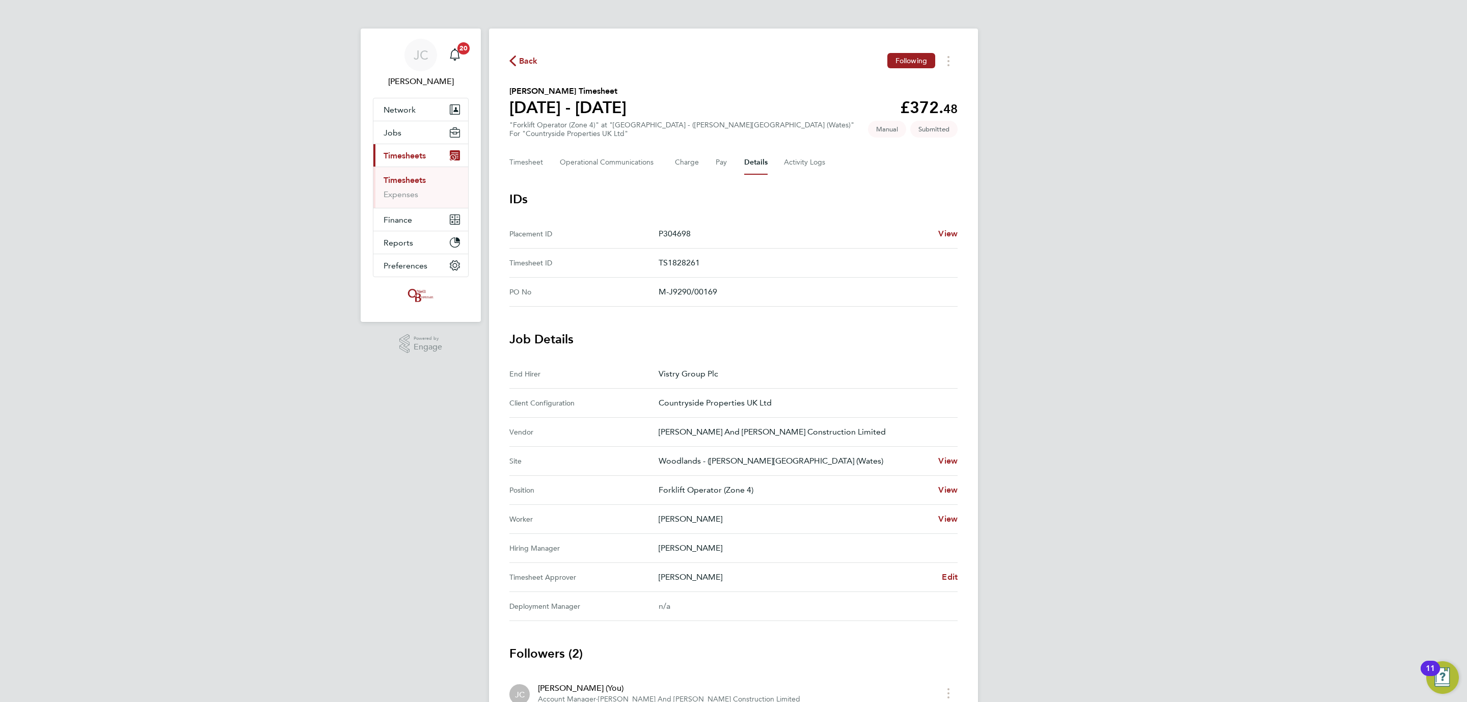
click at [417, 185] on link "Timesheets" at bounding box center [405, 180] width 42 height 10
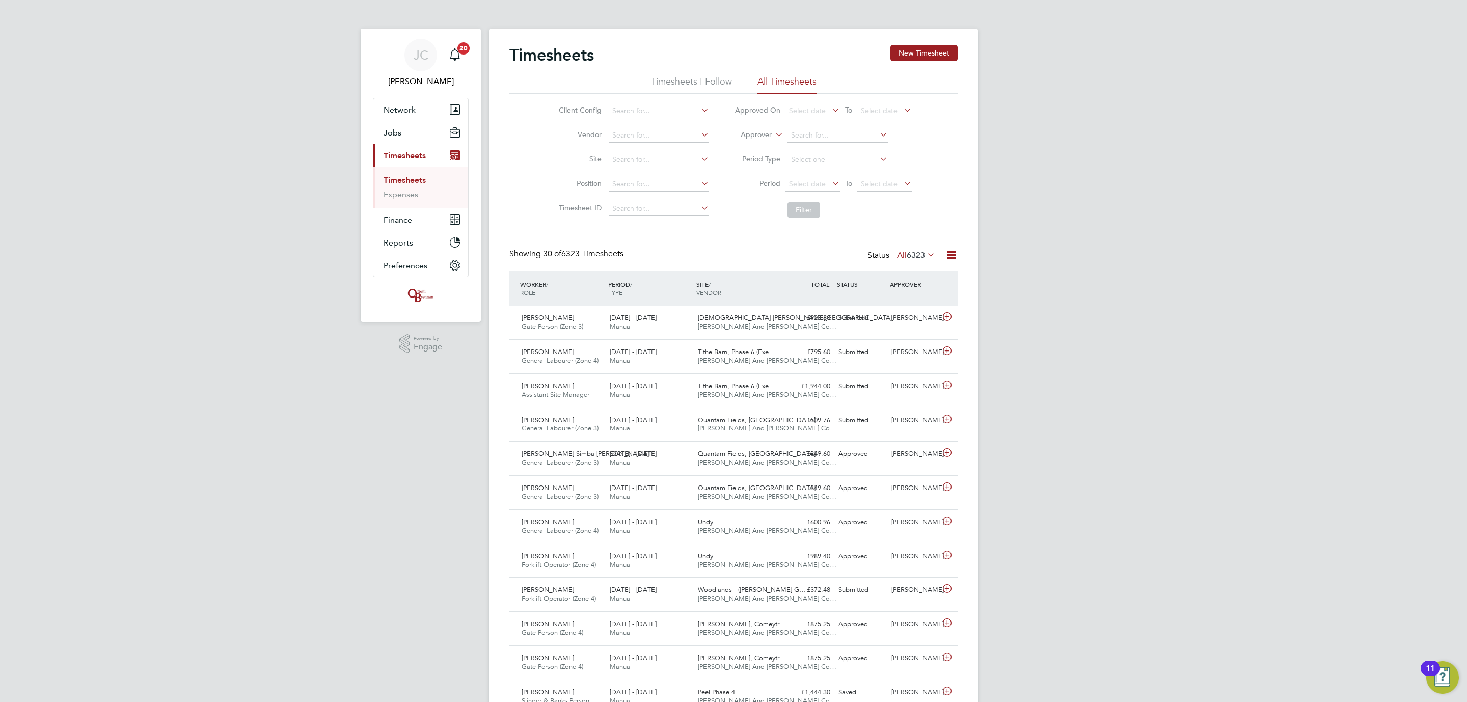
click at [405, 184] on link "Timesheets" at bounding box center [405, 180] width 42 height 10
click at [653, 156] on input at bounding box center [659, 160] width 100 height 14
click at [658, 171] on li "Woodland s - (Barrow Gurnery (Wates)" at bounding box center [692, 175] width 168 height 14
type input "Woodlands - ([PERSON_NAME][GEOGRAPHIC_DATA] (Wates)"
click at [790, 211] on button "Filter" at bounding box center [803, 210] width 33 height 16
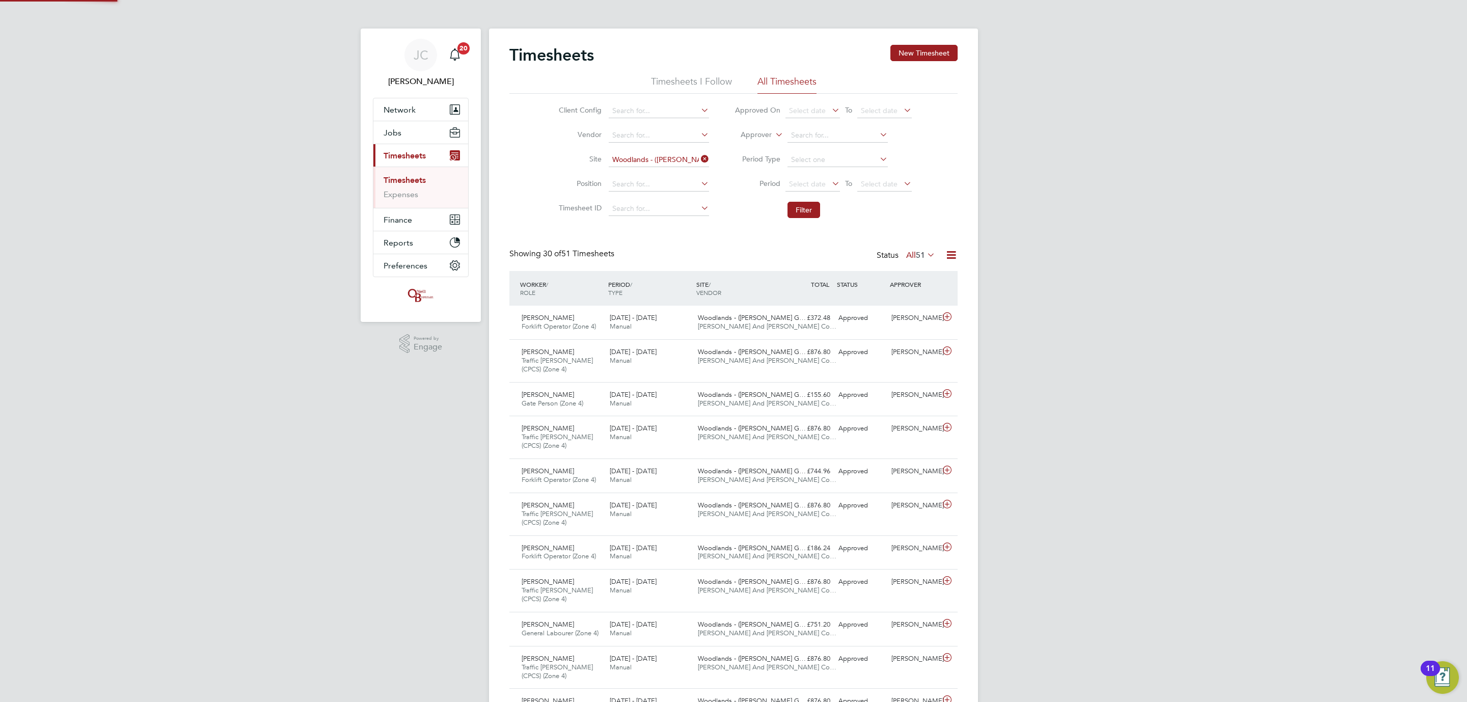
scroll to position [26, 89]
click at [803, 329] on div "Cristian Morales Forklift Operator (Zone 4) 15 - 21 Sep 2025 15 - 21 Sep 2025 M…" at bounding box center [733, 323] width 448 height 34
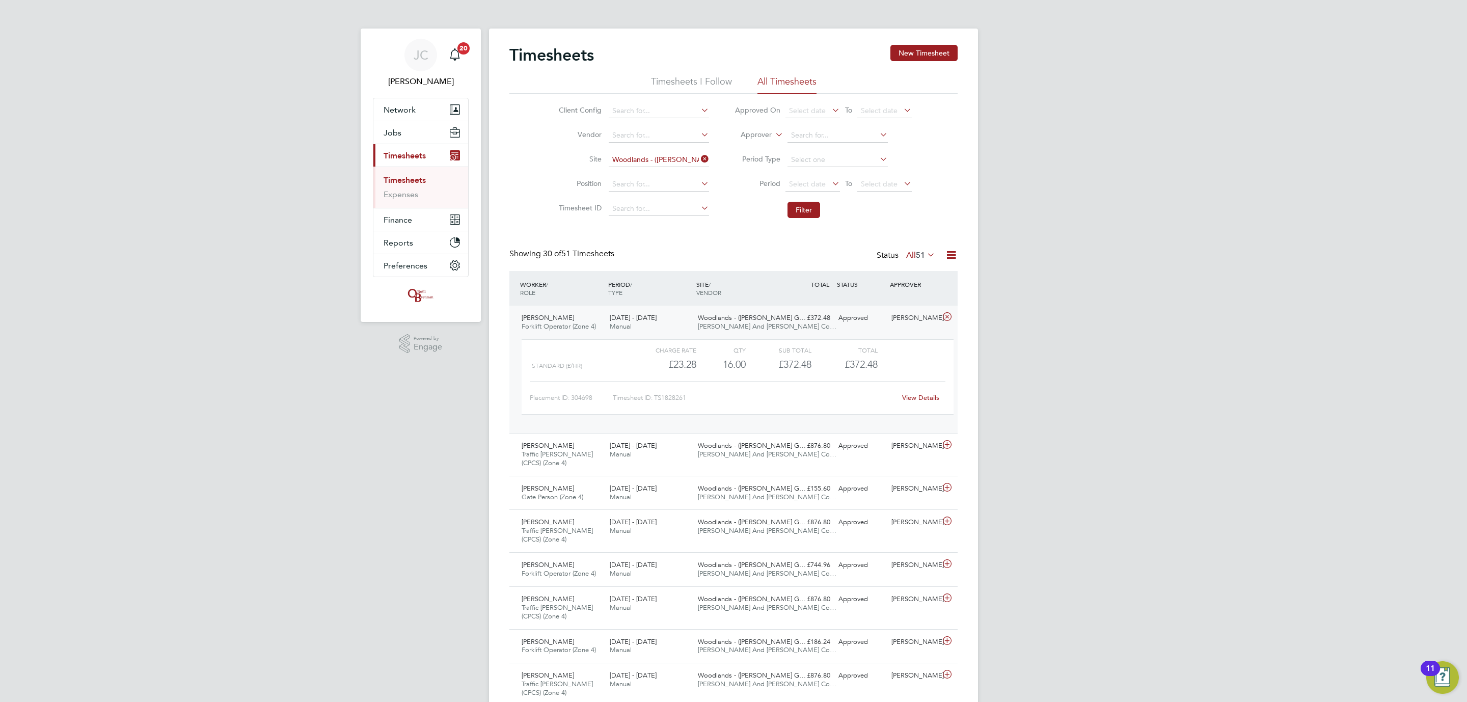
click at [936, 396] on link "View Details" at bounding box center [920, 397] width 37 height 9
